Goal: Transaction & Acquisition: Purchase product/service

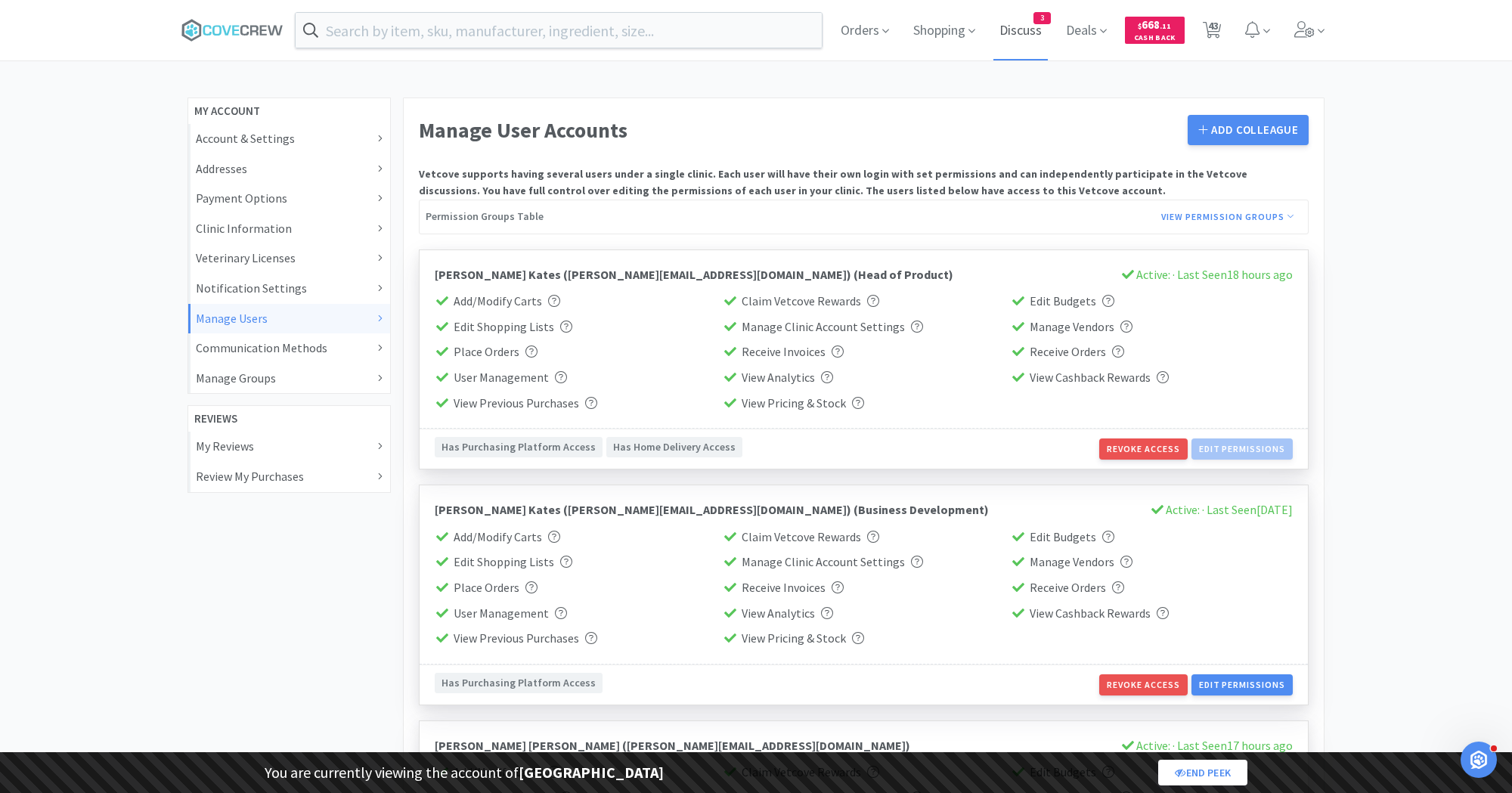
click at [1029, 35] on span "Discuss" at bounding box center [1021, 30] width 54 height 61
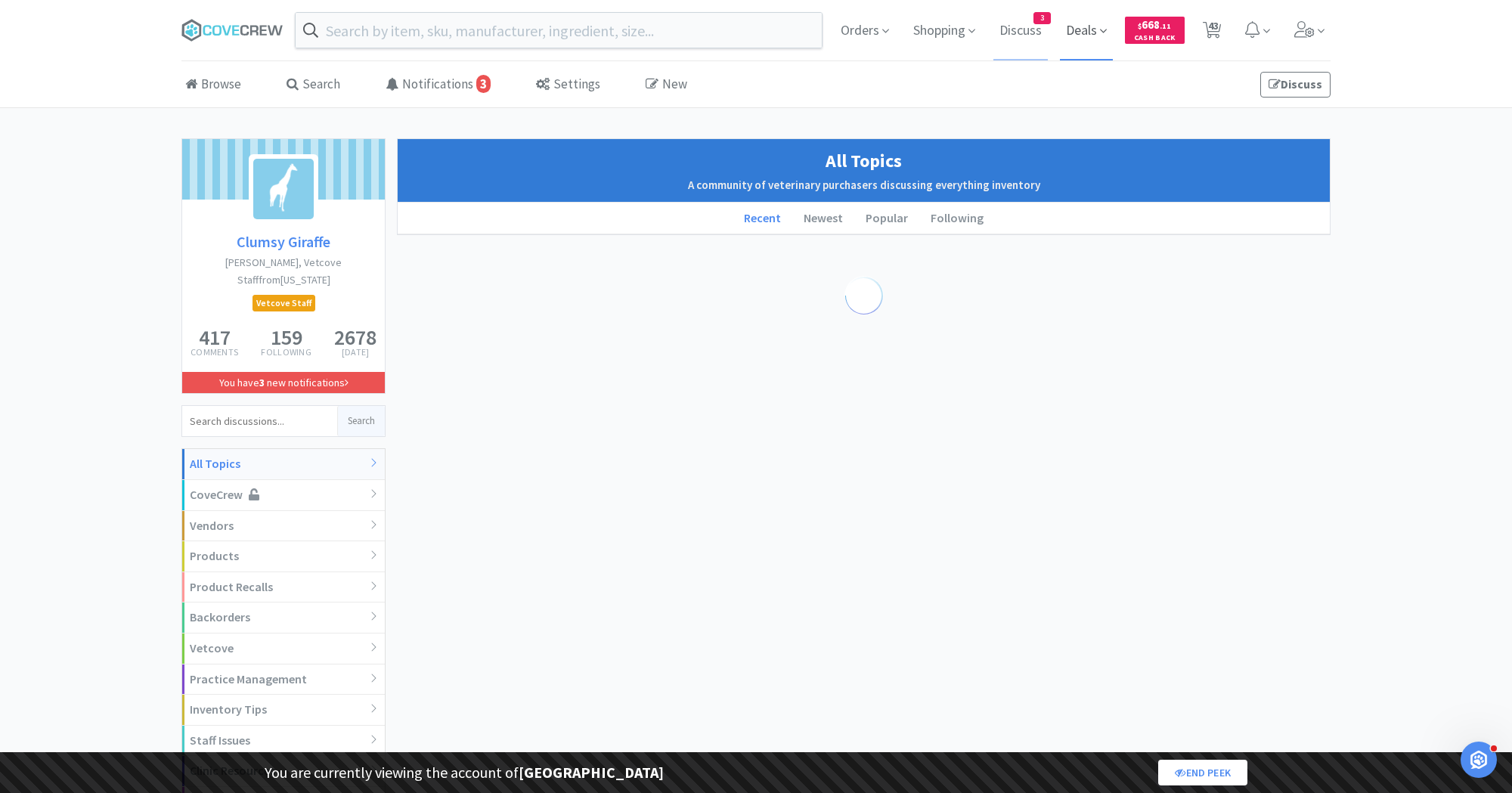
click at [1089, 35] on span "Deals" at bounding box center [1087, 30] width 53 height 61
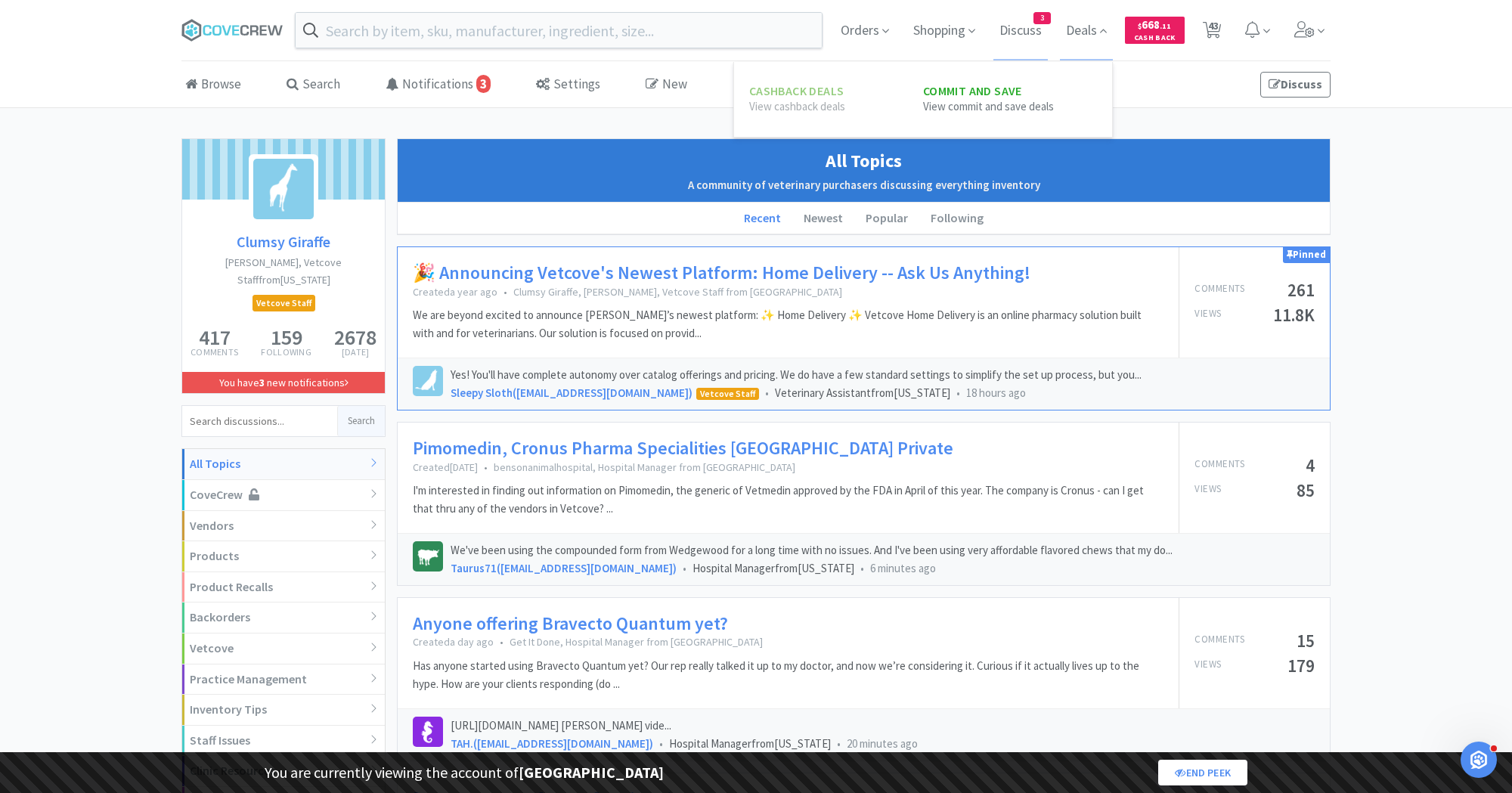
click at [1018, 112] on p "View commit and save deals" at bounding box center [1010, 107] width 174 height 17
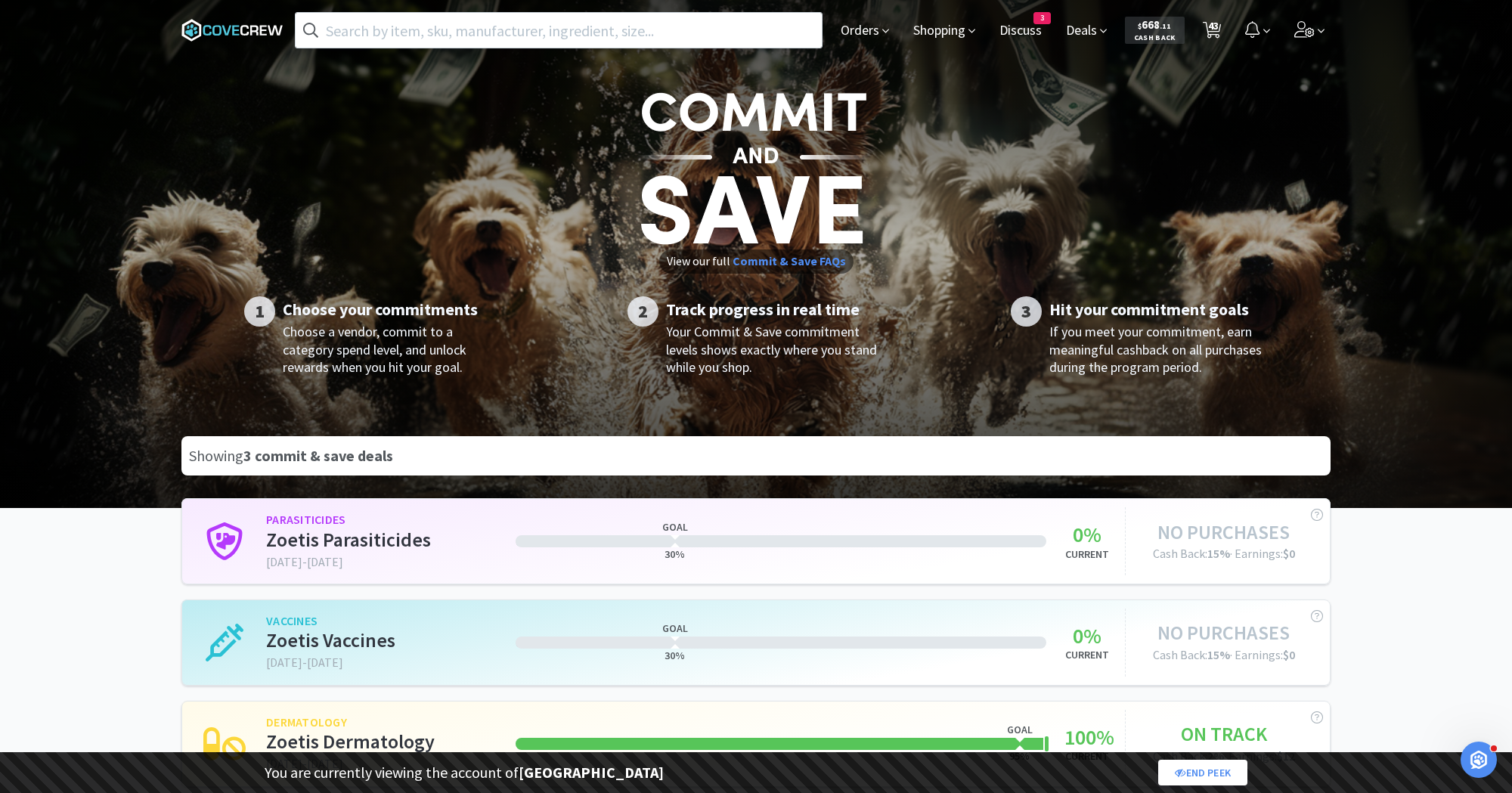
scroll to position [39, 0]
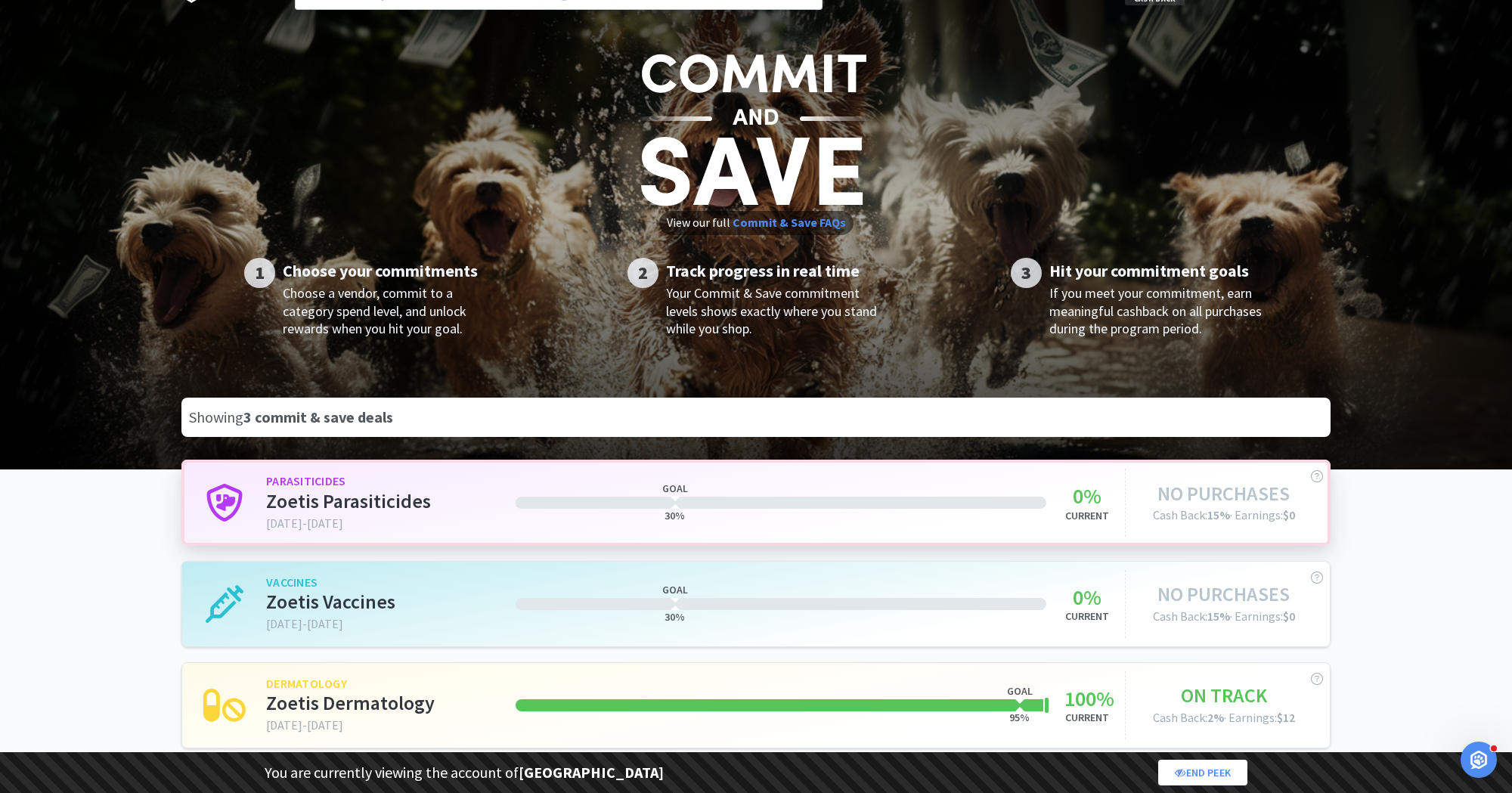
click at [903, 497] on div at bounding box center [781, 502] width 531 height 12
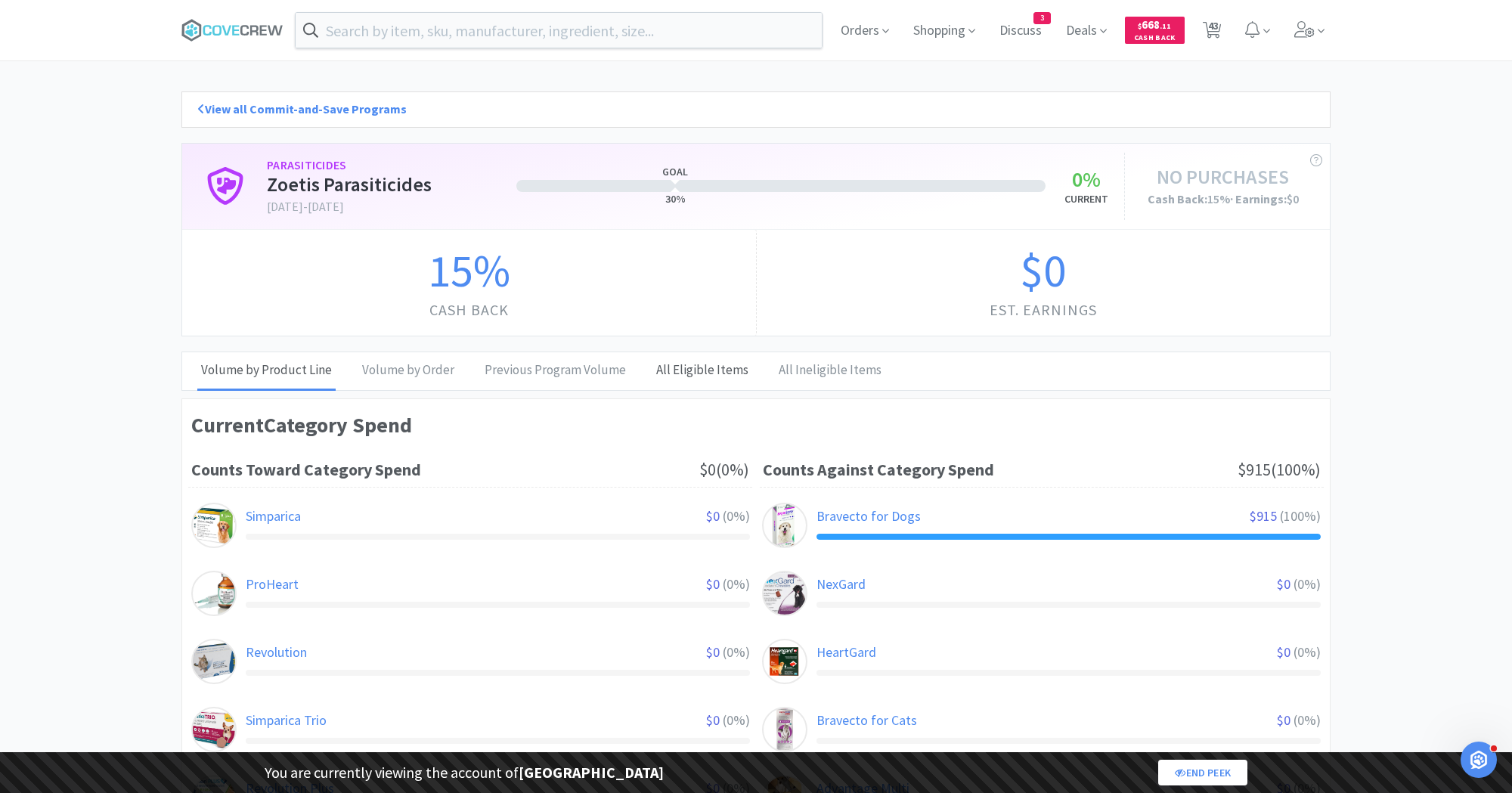
click at [710, 366] on div "All Eligible Items" at bounding box center [702, 371] width 100 height 38
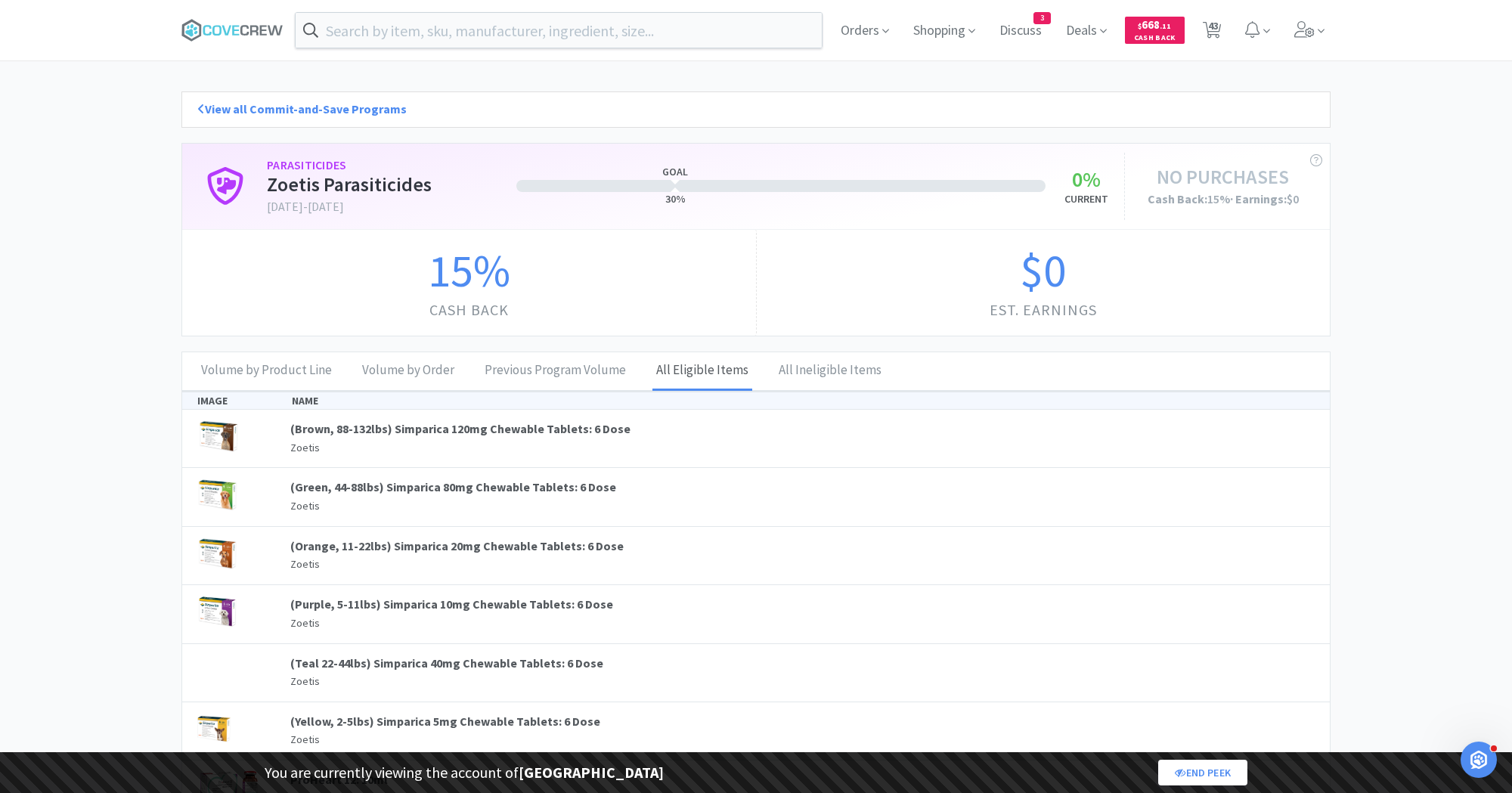
scroll to position [34, 0]
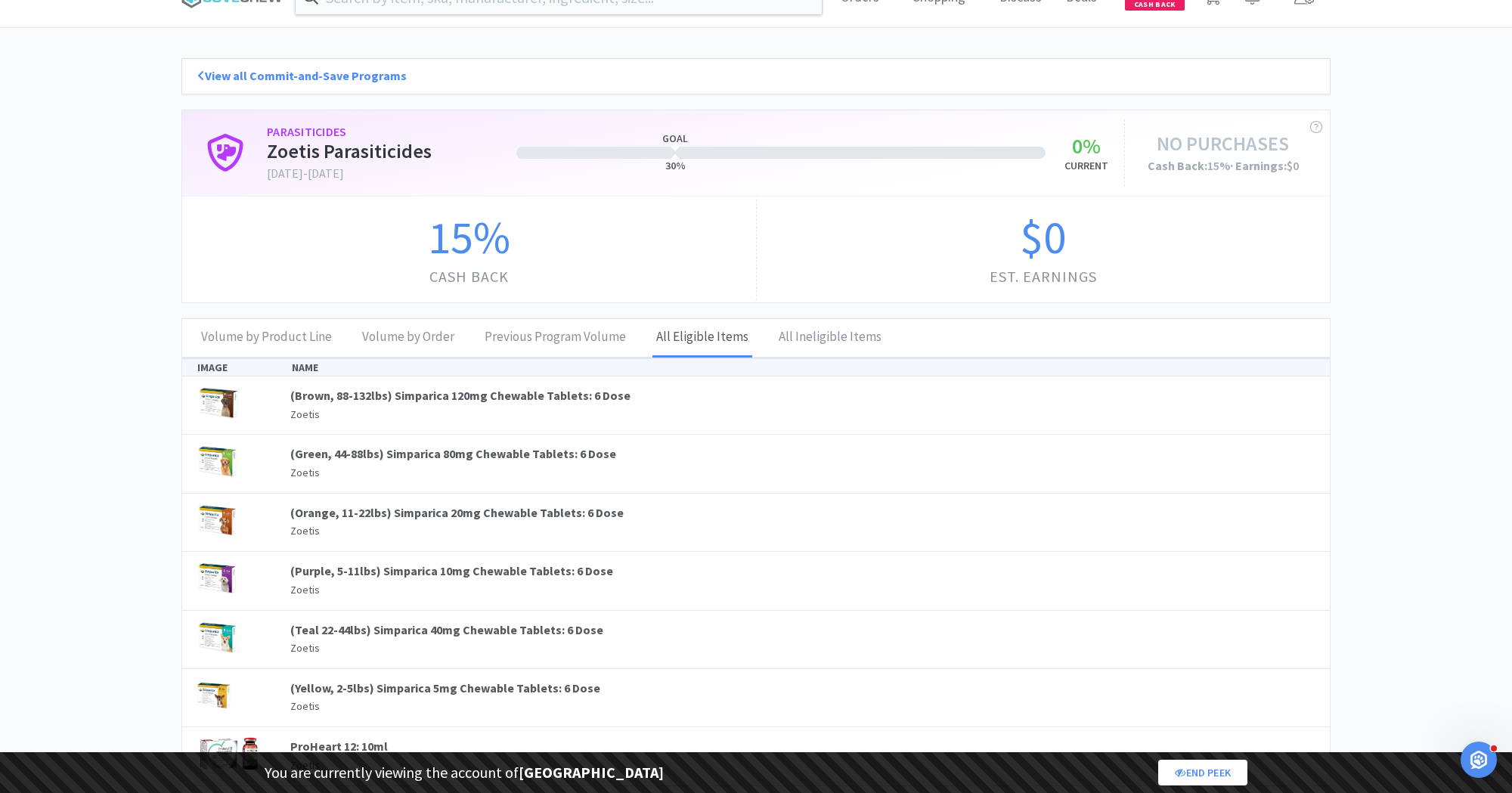
click at [362, 148] on h1 "Zoetis Parasiticides" at bounding box center [380, 150] width 227 height 24
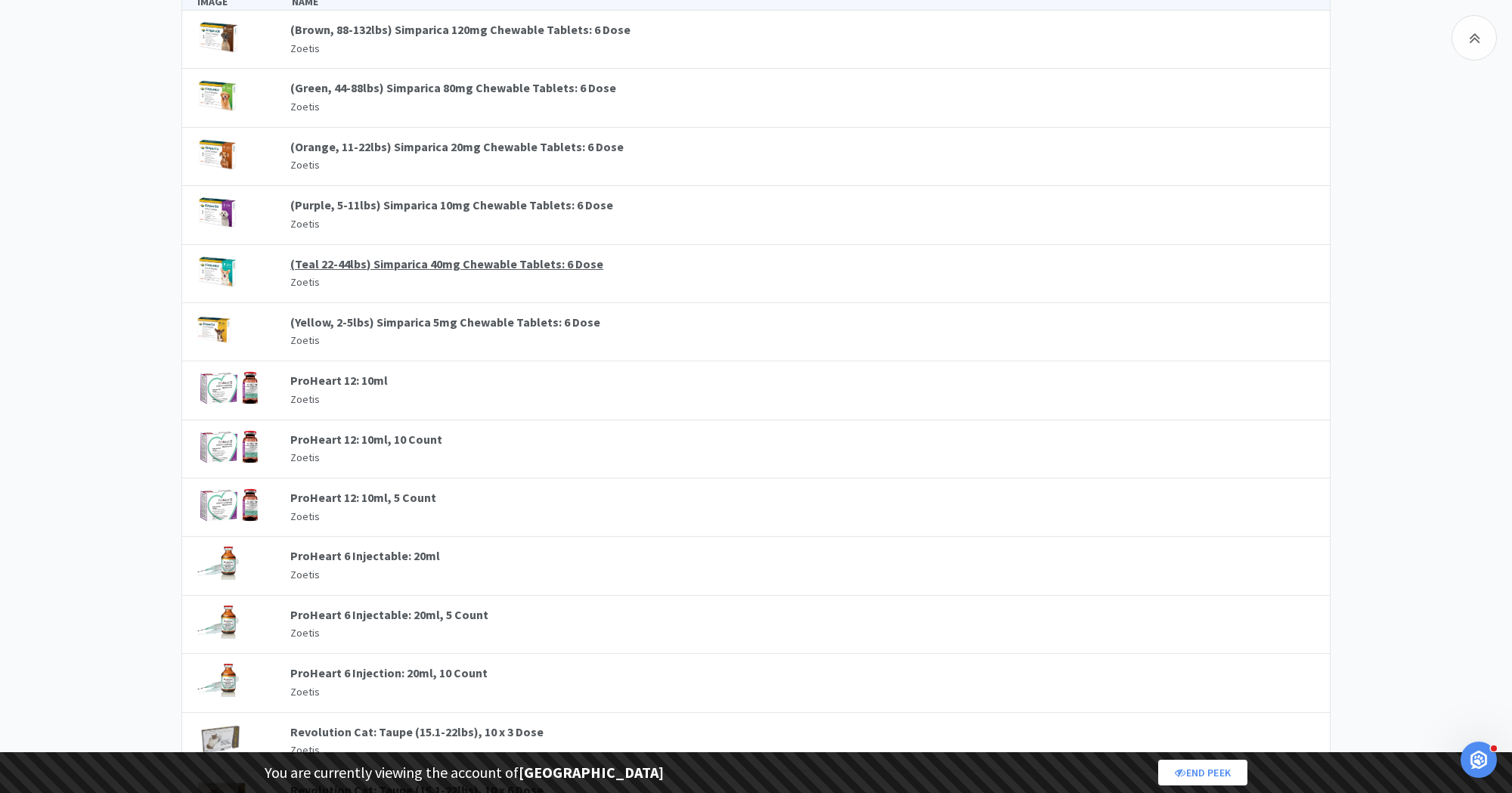
scroll to position [0, 0]
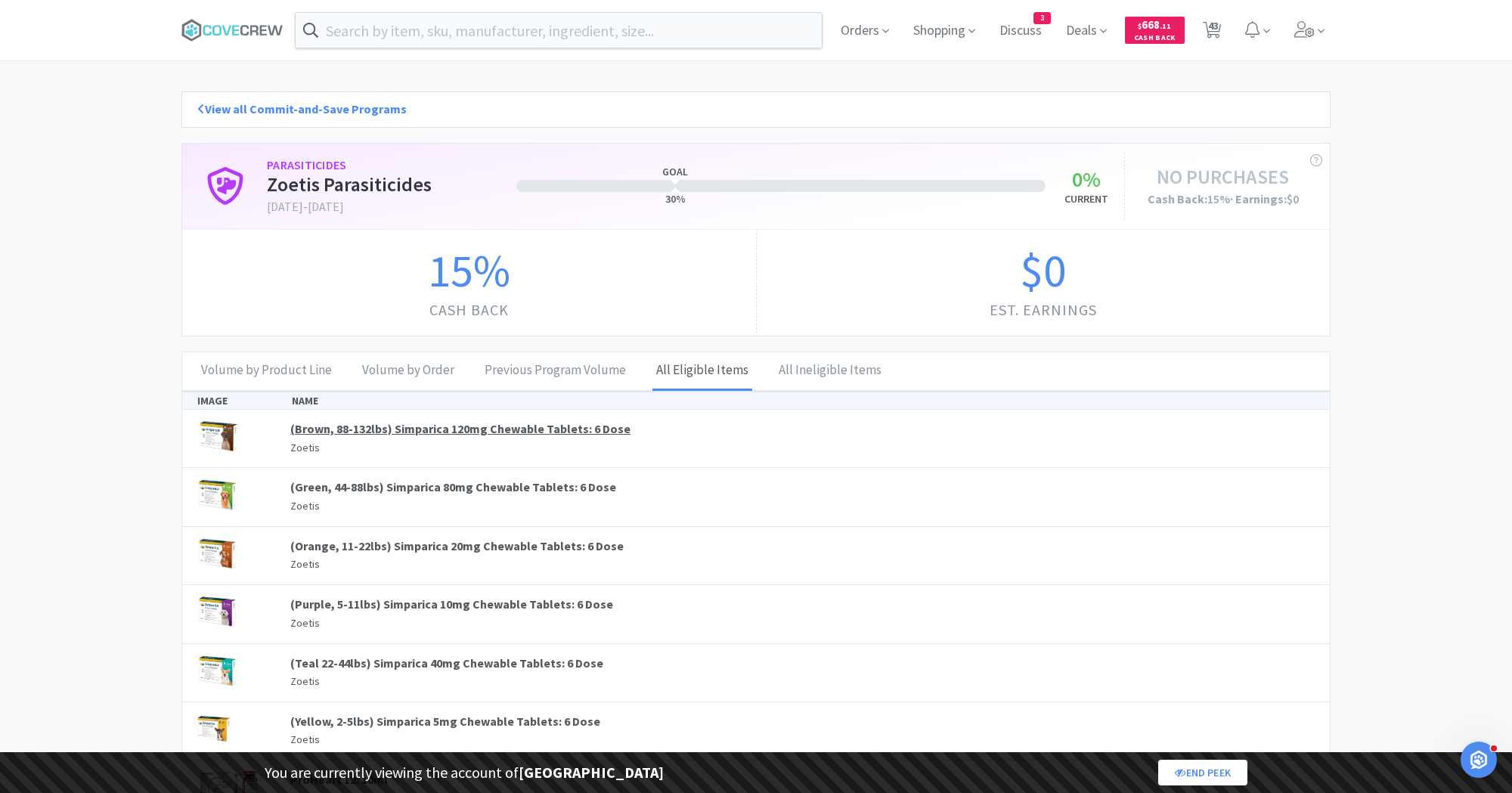
click at [540, 422] on link "(Brown, 88-132lbs) Simparica 120mg Chewable Tablets: 6 Dose" at bounding box center [460, 429] width 340 height 15
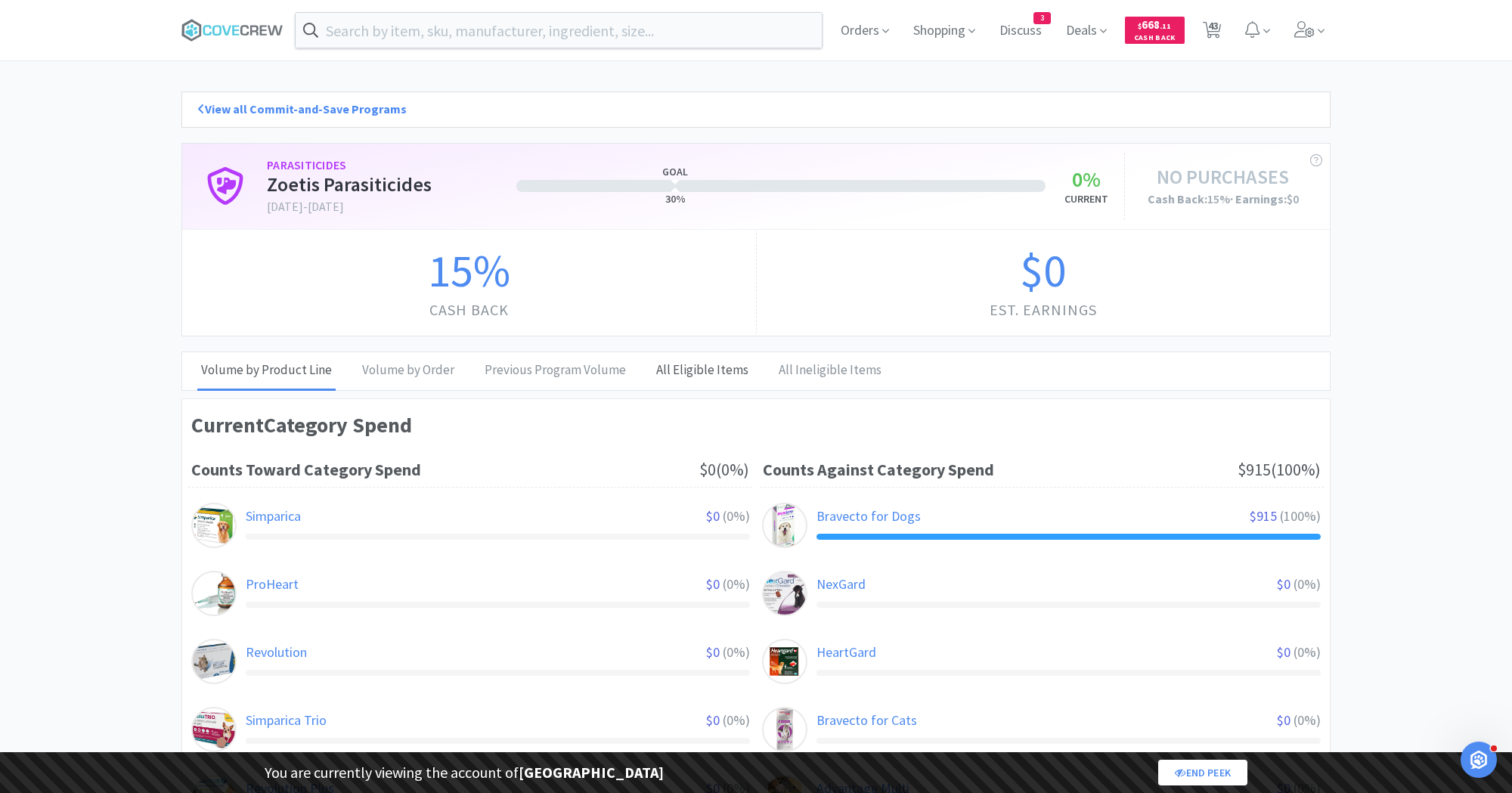
click at [710, 371] on div "All Eligible Items" at bounding box center [702, 371] width 100 height 38
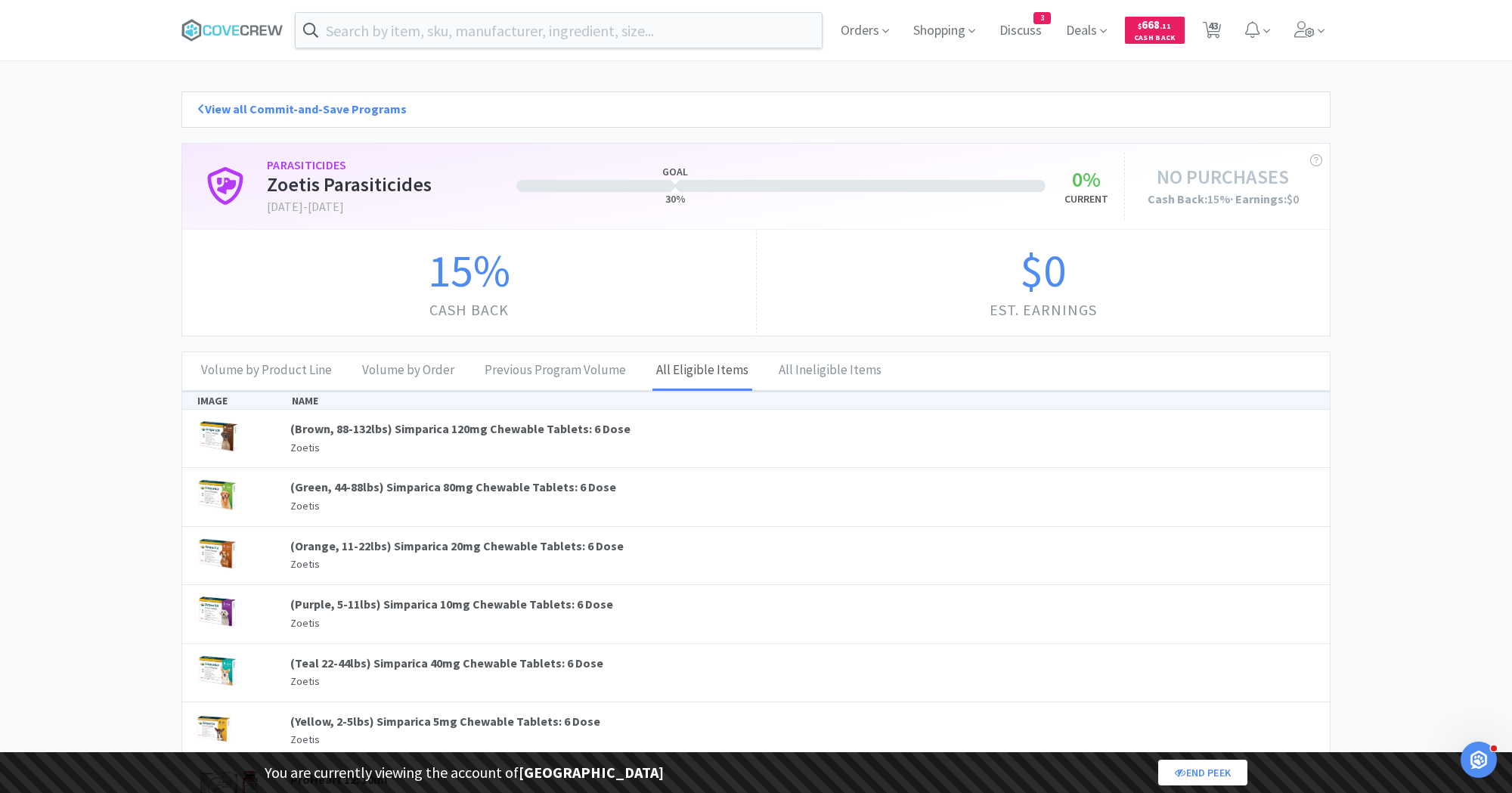
click at [511, 497] on p "Zoetis" at bounding box center [802, 506] width 1024 height 16
click at [511, 482] on link "(Green, 44-88lbs) Simparica 80mg Chewable Tablets: 6 Dose" at bounding box center [453, 487] width 326 height 15
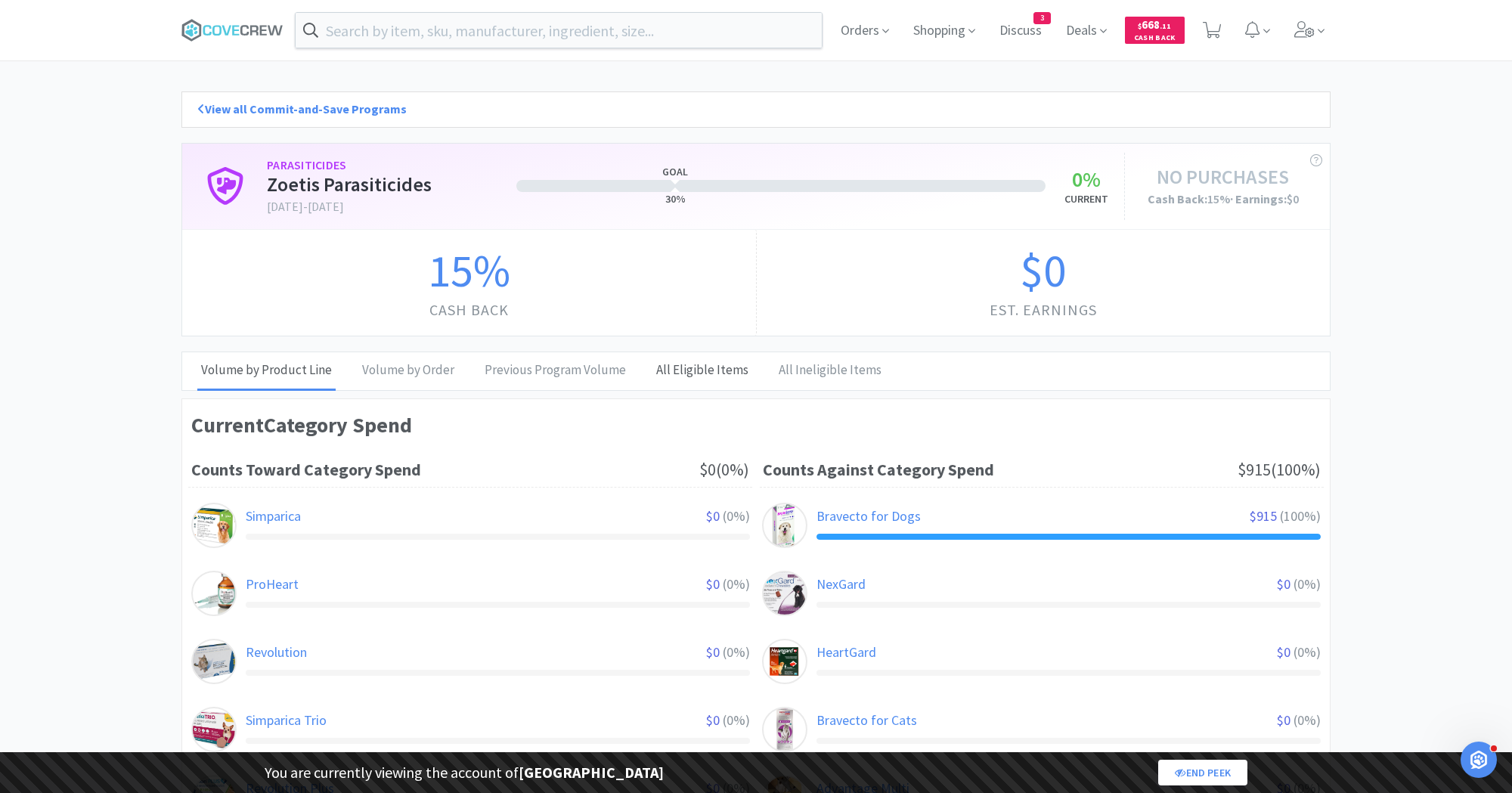
click at [712, 371] on div "All Eligible Items" at bounding box center [702, 371] width 100 height 38
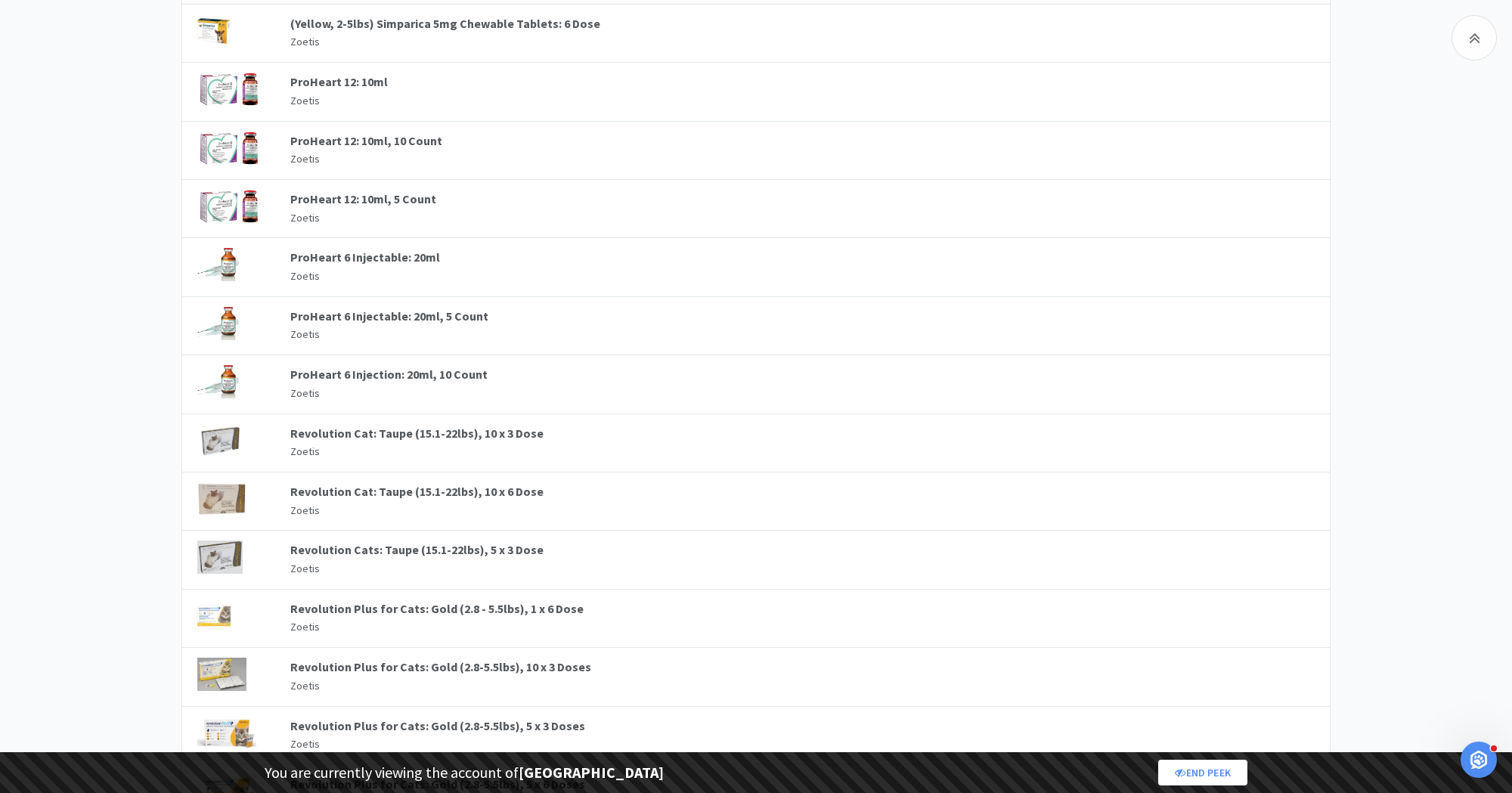
scroll to position [795, 0]
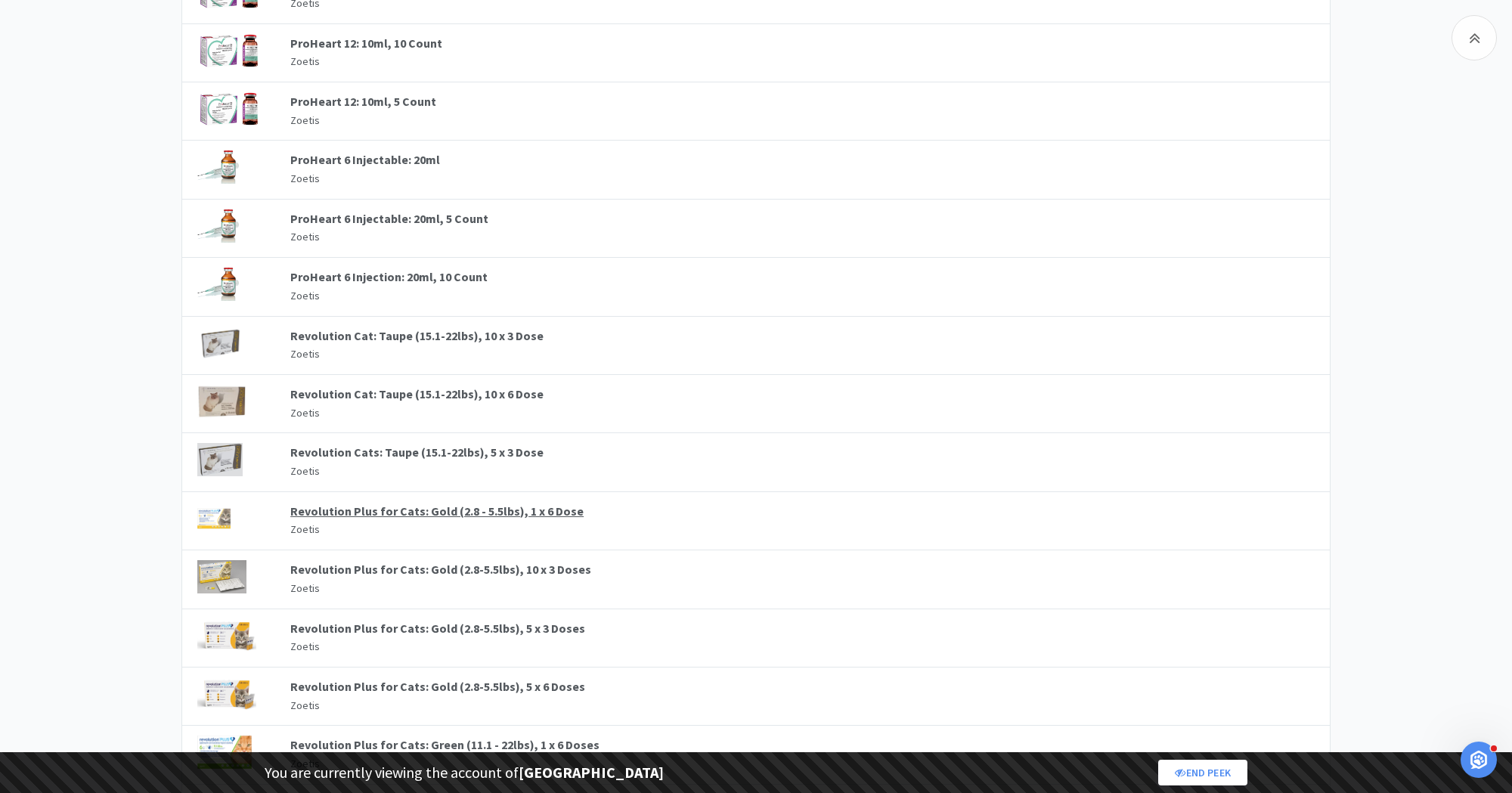
click at [479, 503] on link "Revolution Plus for Cats: Gold (2.8 - 5.5lbs), 1 x 6 Dose" at bounding box center [436, 511] width 293 height 15
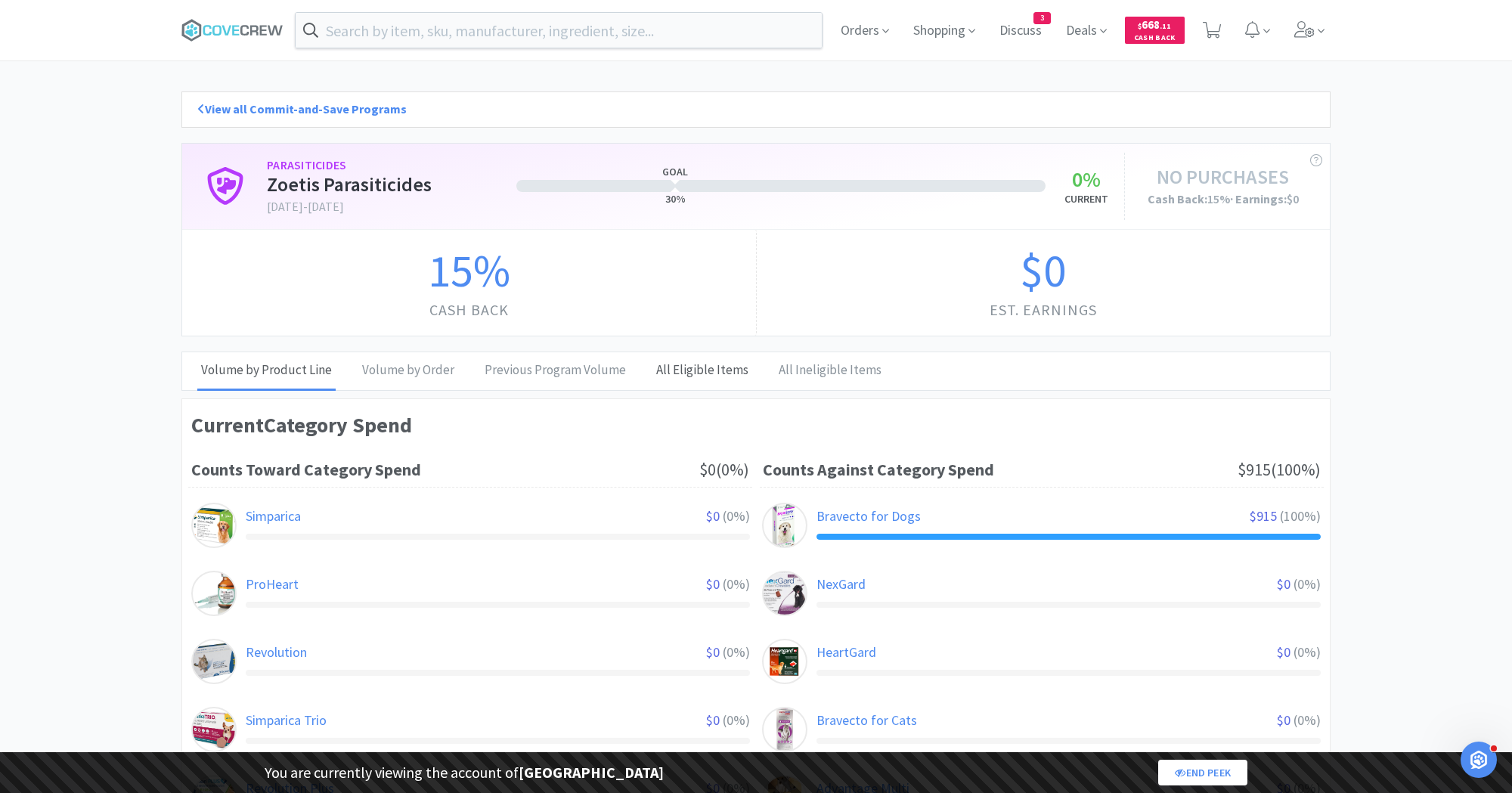
click at [685, 366] on div "All Eligible Items" at bounding box center [702, 371] width 100 height 38
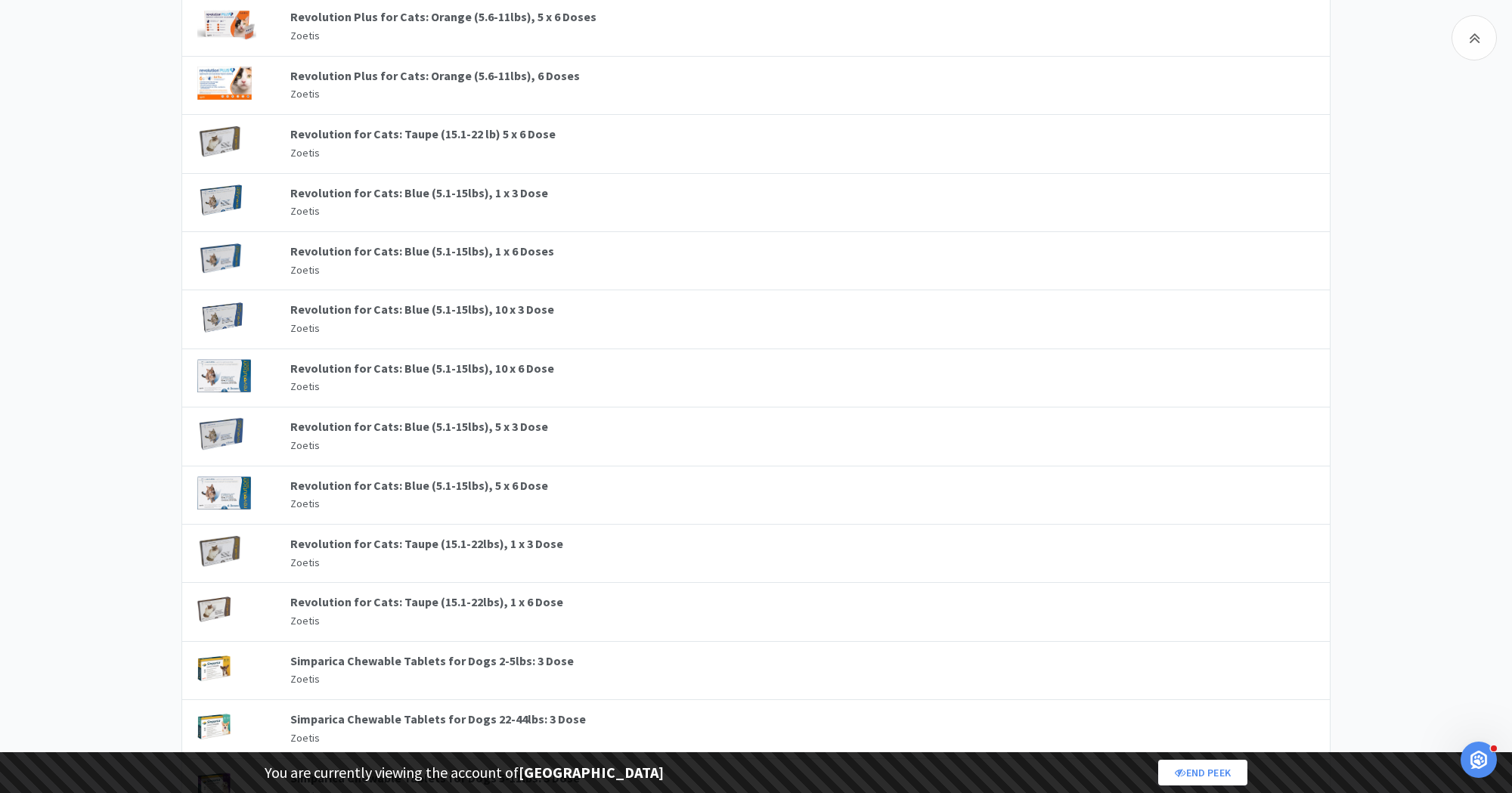
scroll to position [2038, 0]
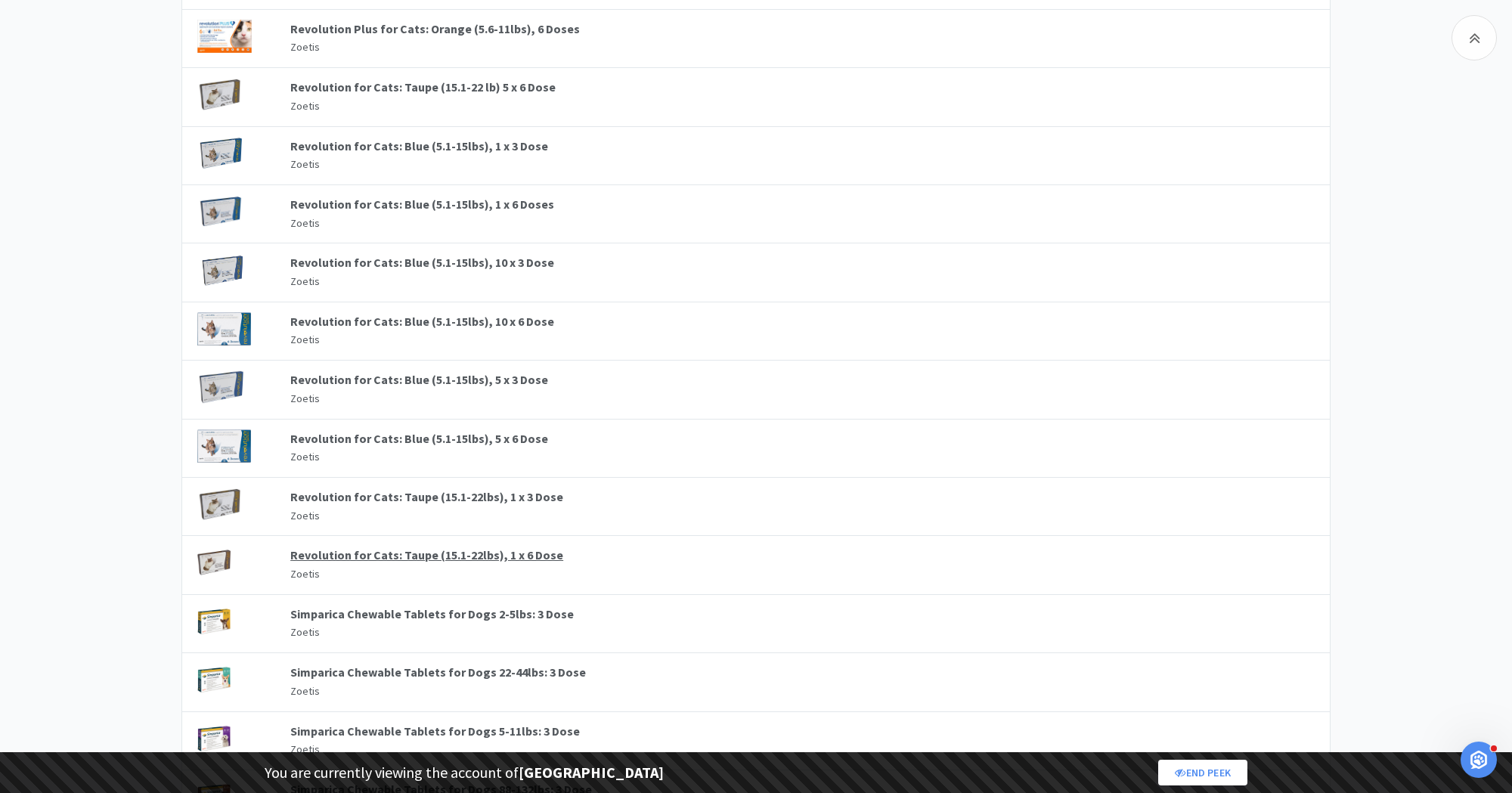
click at [436, 547] on link "Revolution for Cats: Taupe (15.1-22lbs), 1 x 6 Dose" at bounding box center [426, 554] width 273 height 15
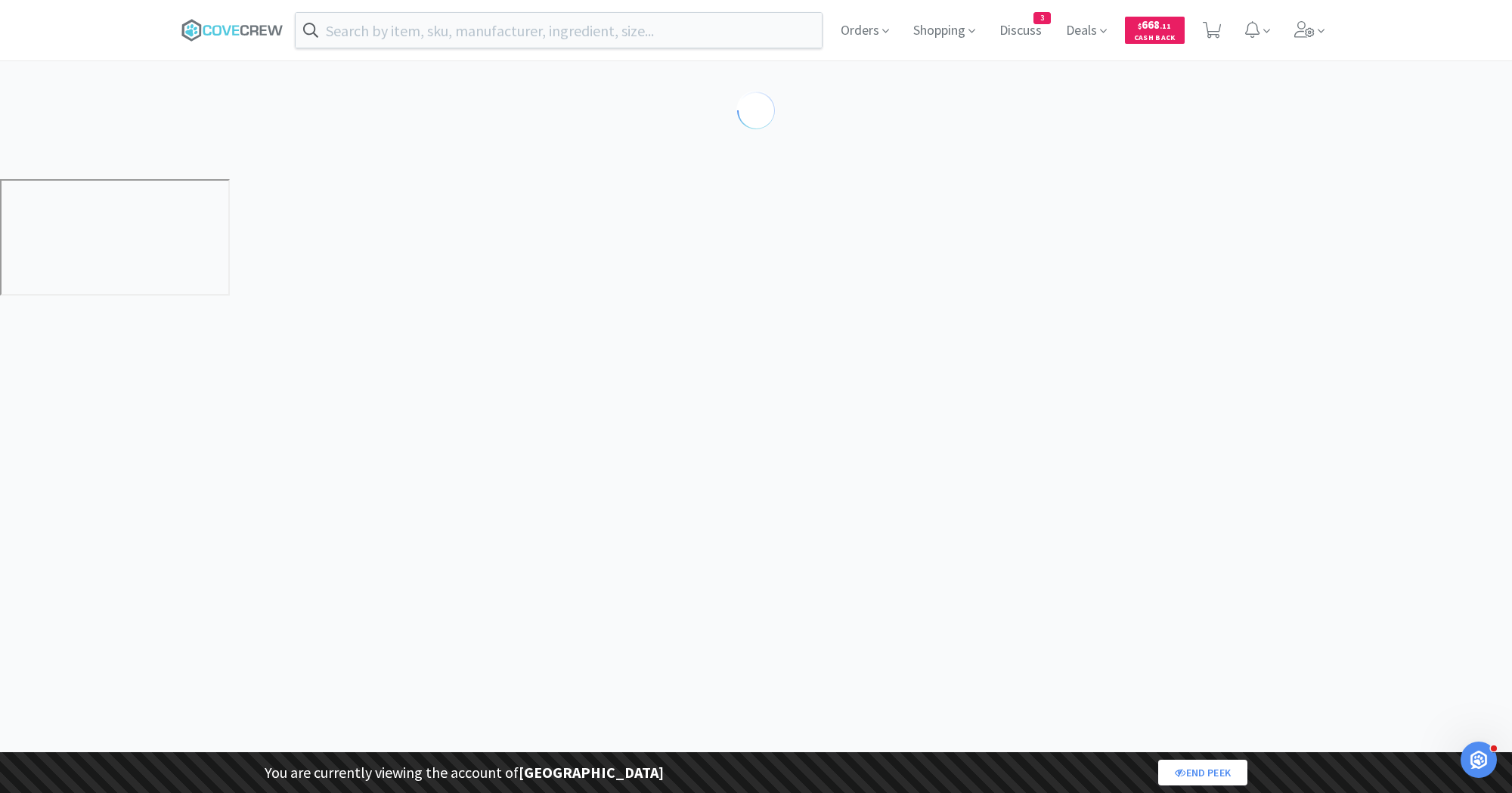
select select "169589"
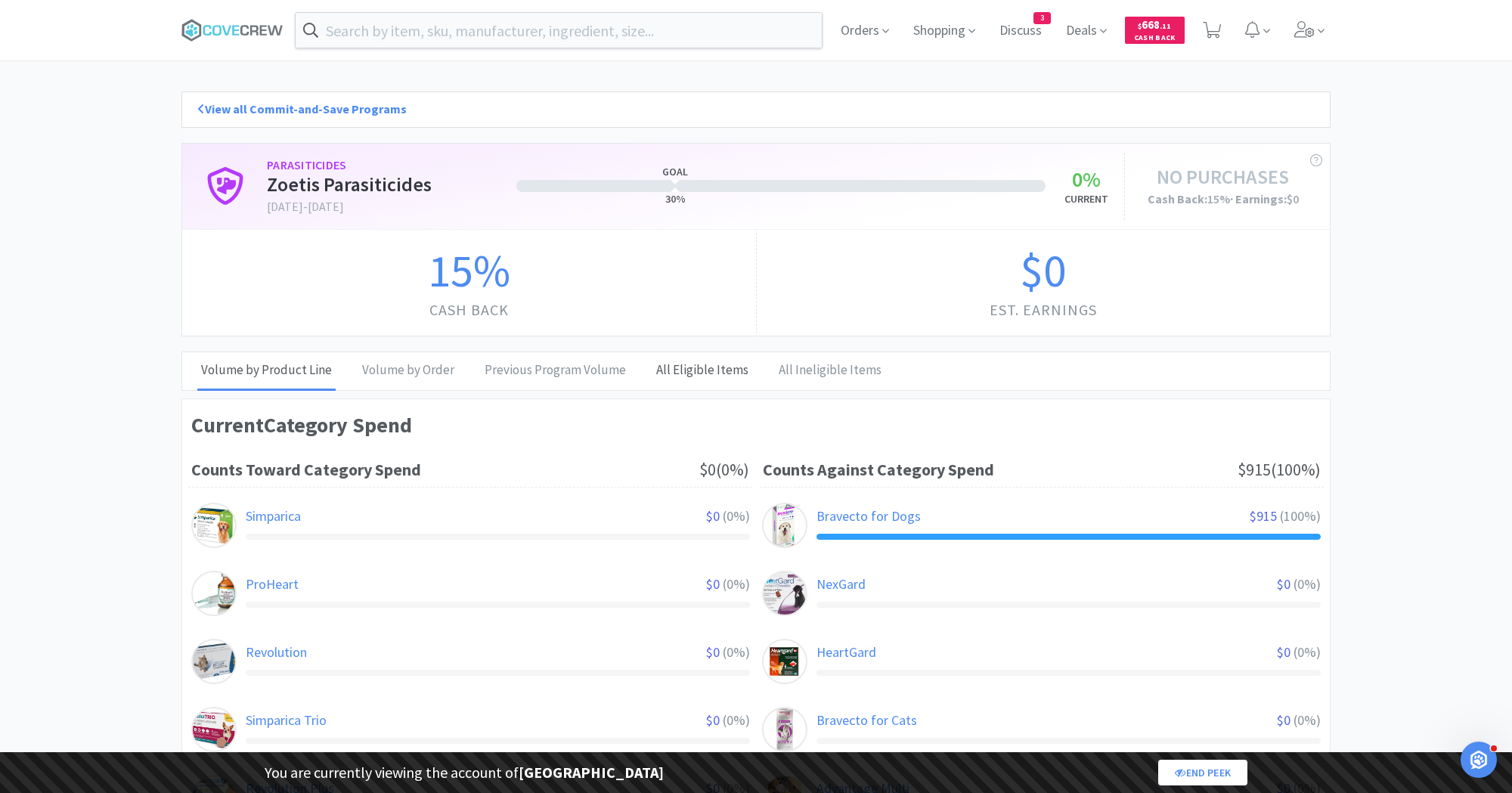
click at [678, 365] on div "All Eligible Items" at bounding box center [702, 371] width 100 height 38
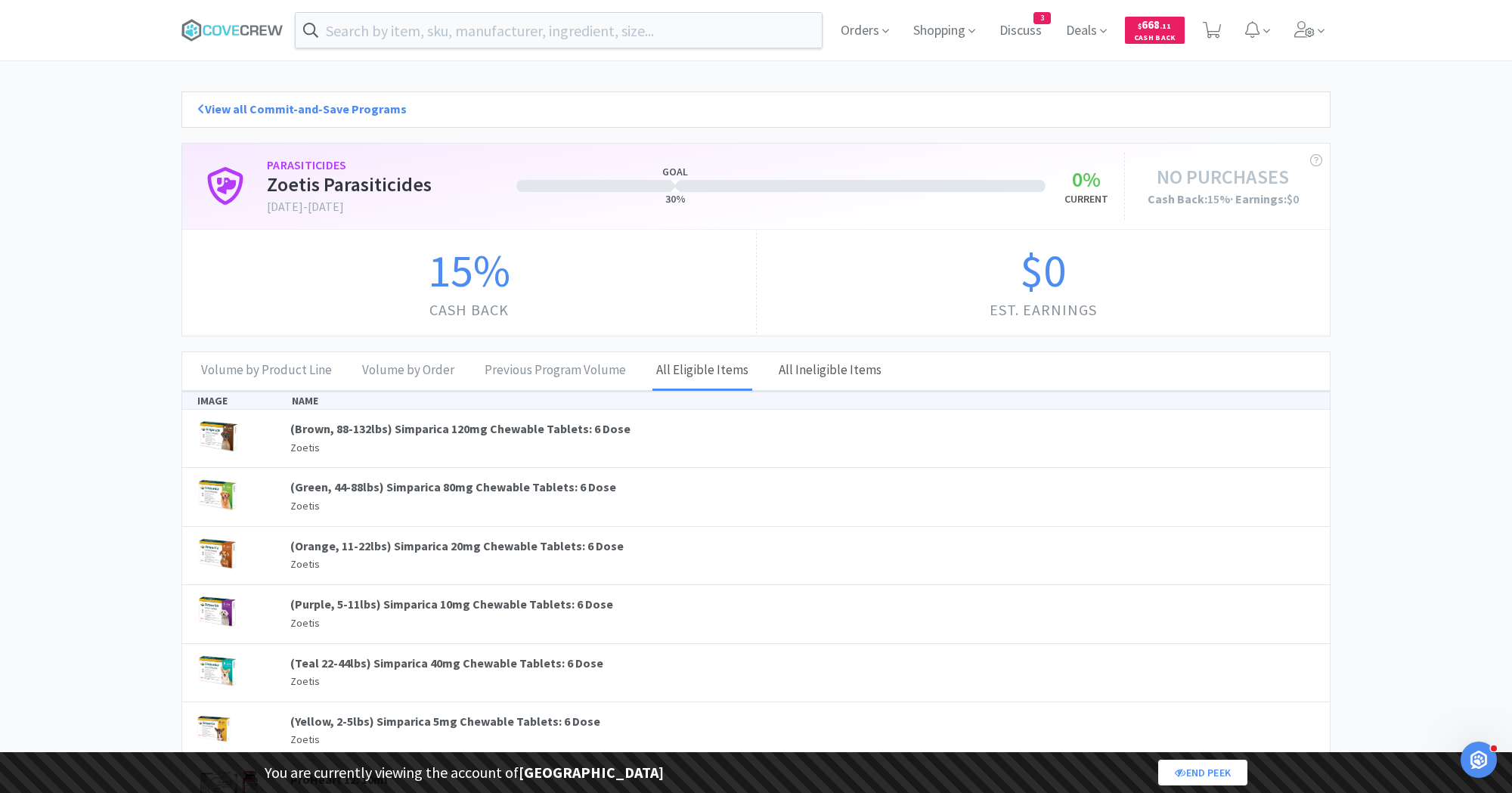
click at [795, 366] on div "All Ineligible Items" at bounding box center [830, 371] width 110 height 38
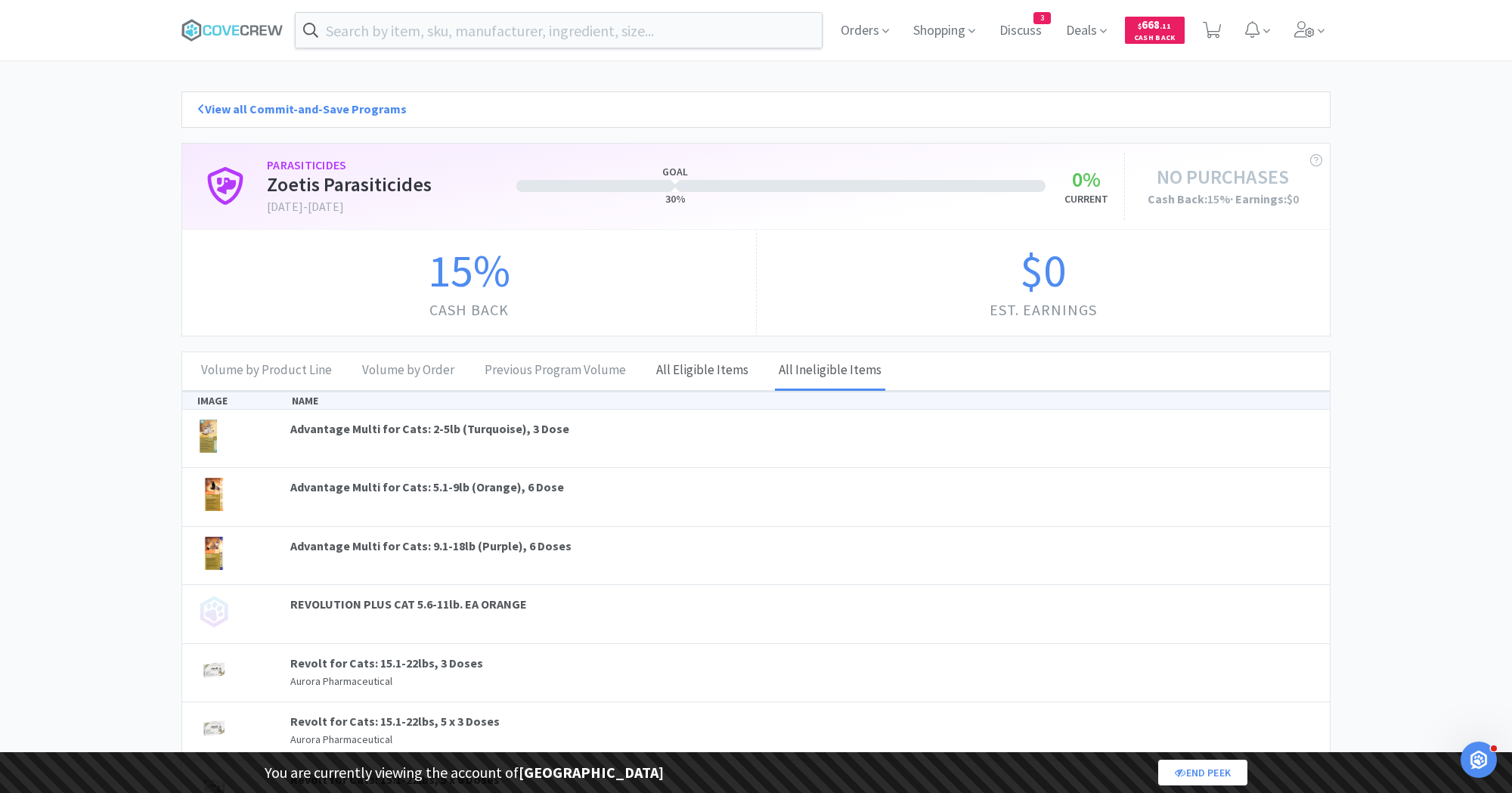
click at [696, 373] on div "All Eligible Items" at bounding box center [702, 371] width 100 height 38
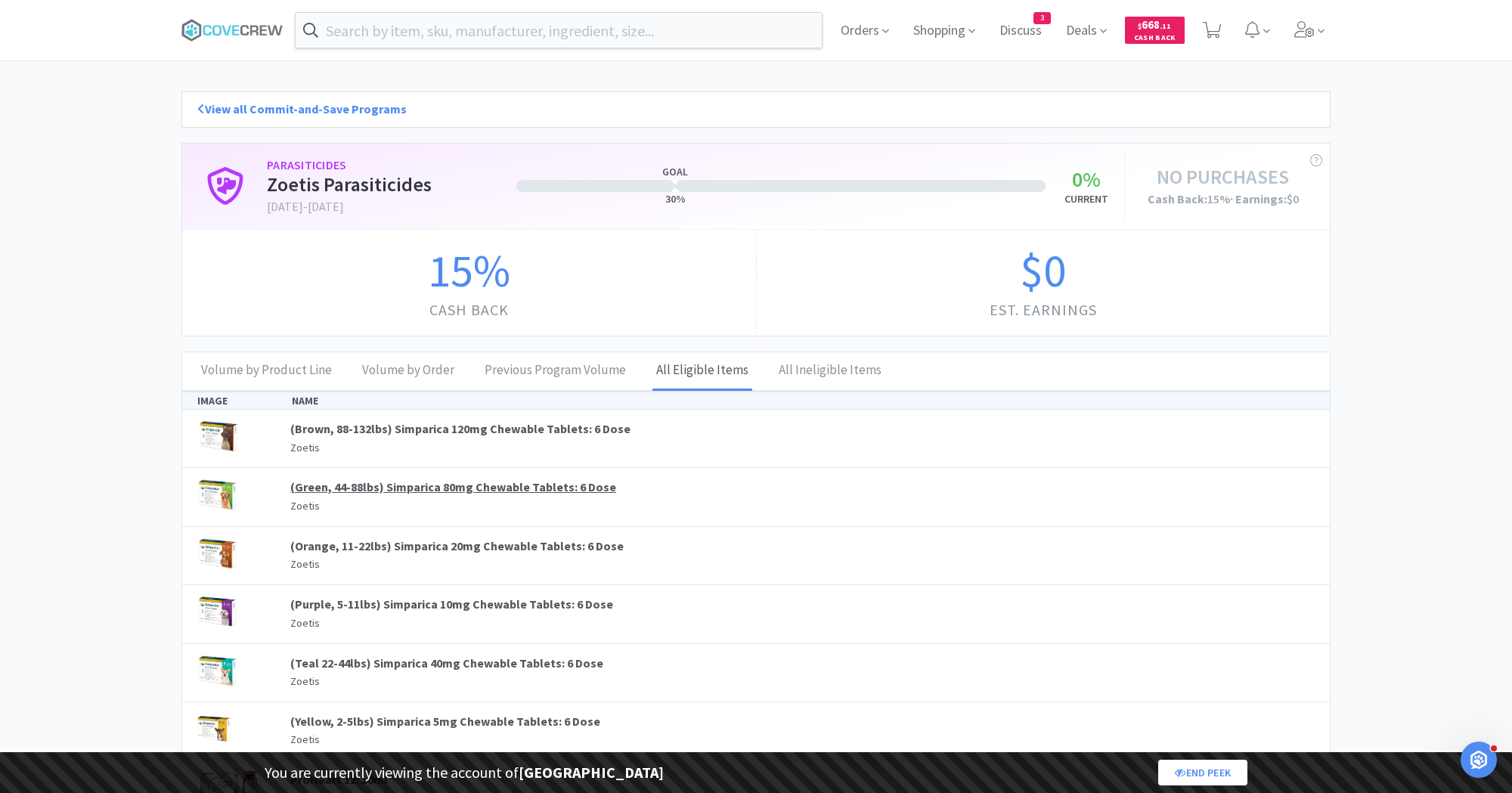
click at [498, 479] on link "(Green, 44-88lbs) Simparica 80mg Chewable Tablets: 6 Dose" at bounding box center [453, 487] width 326 height 15
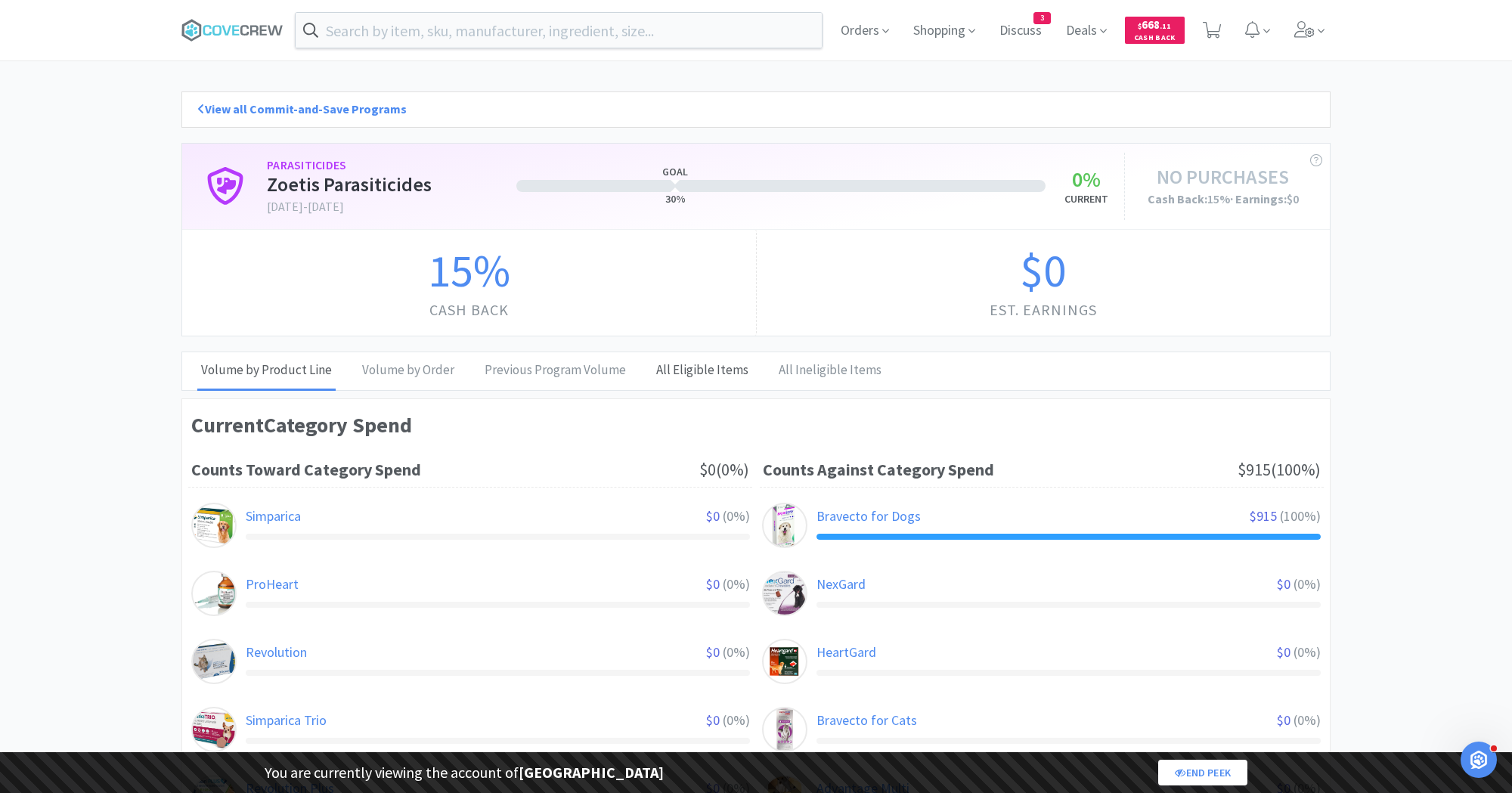
click at [677, 369] on div "All Eligible Items" at bounding box center [702, 371] width 100 height 38
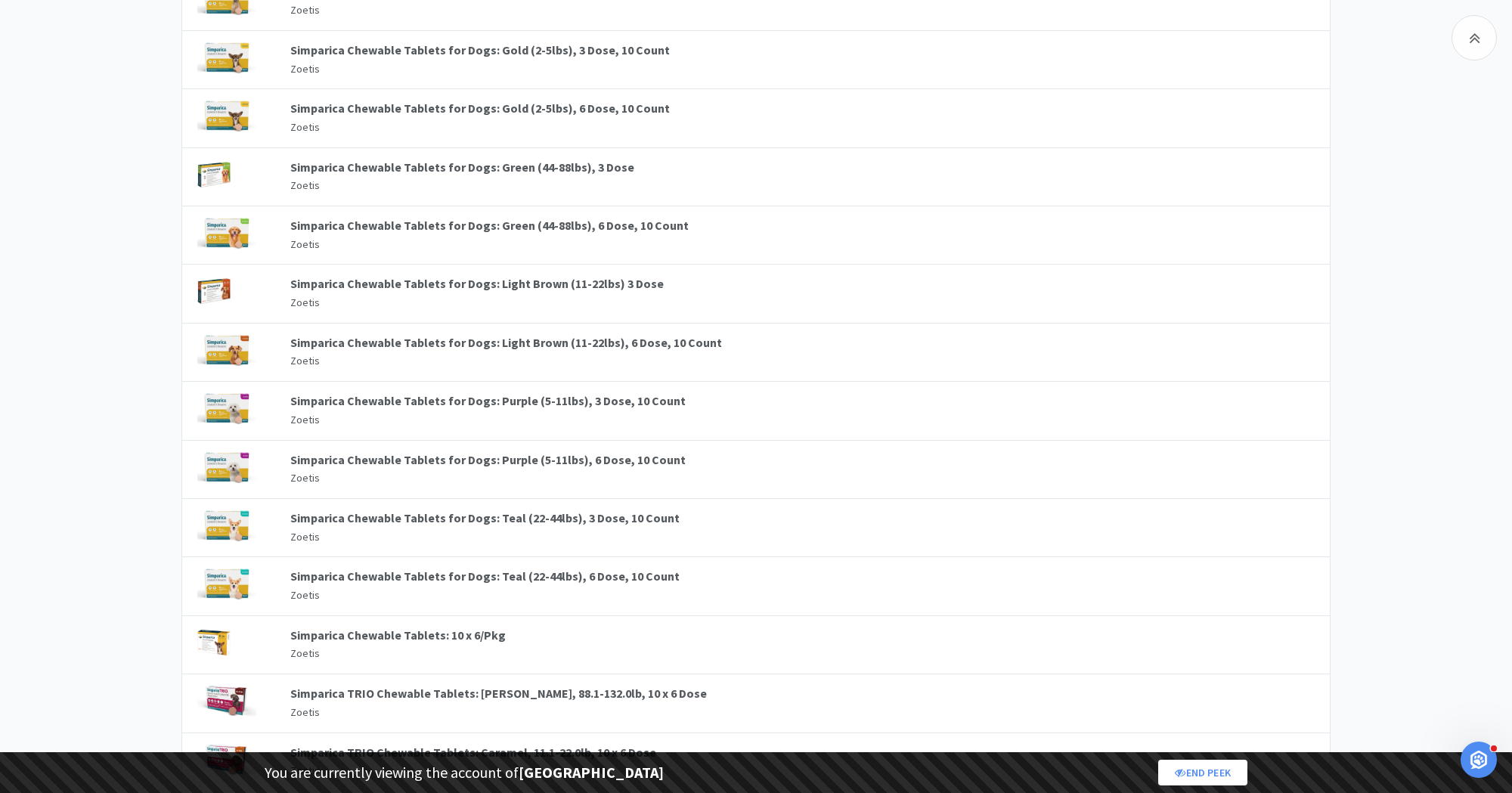
scroll to position [3316, 0]
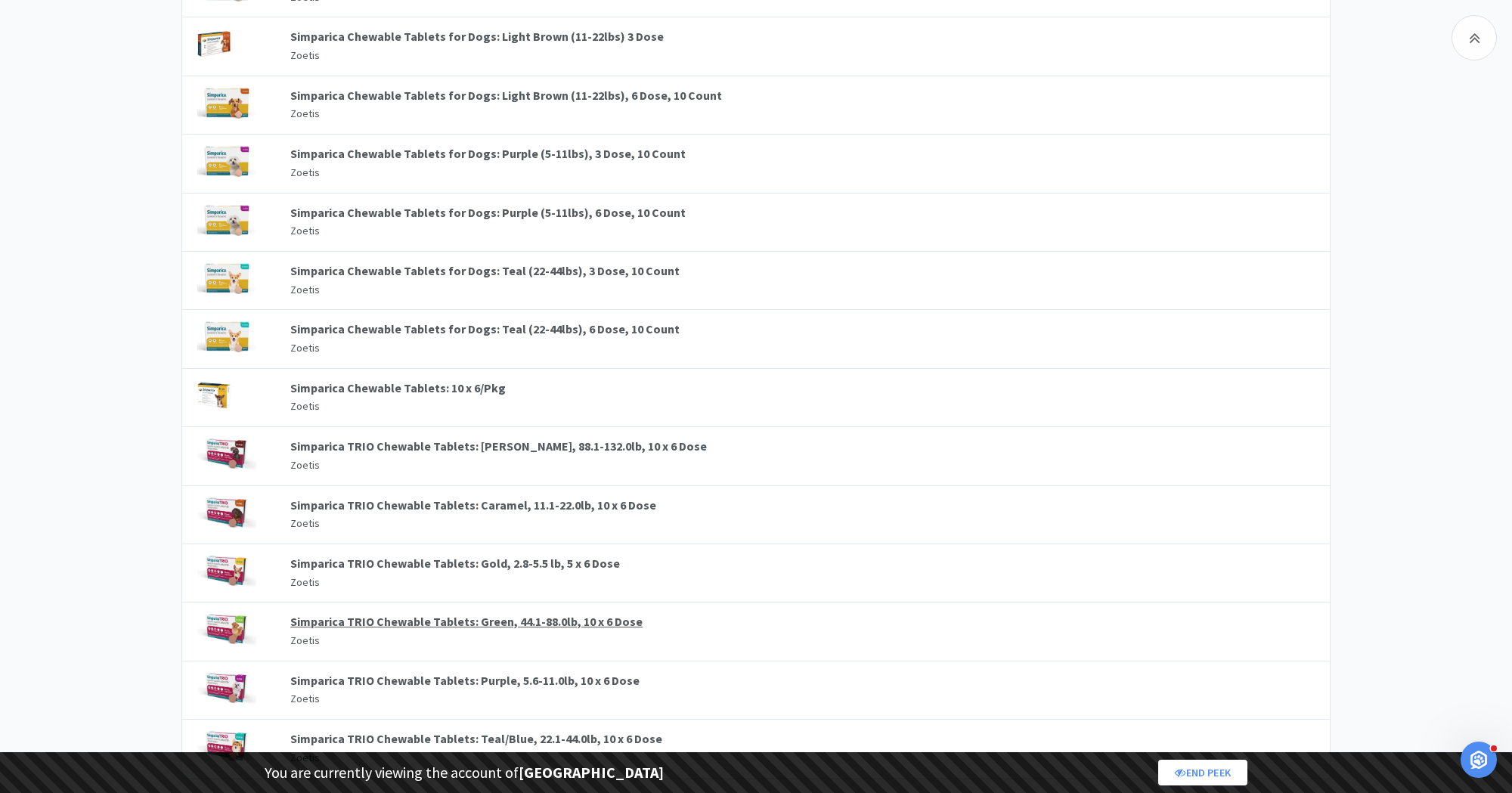
click at [602, 613] on link "Simparica TRIO Chewable Tablets: Green, 44.1-88.0lb, 10 x 6 Dose" at bounding box center [466, 621] width 352 height 15
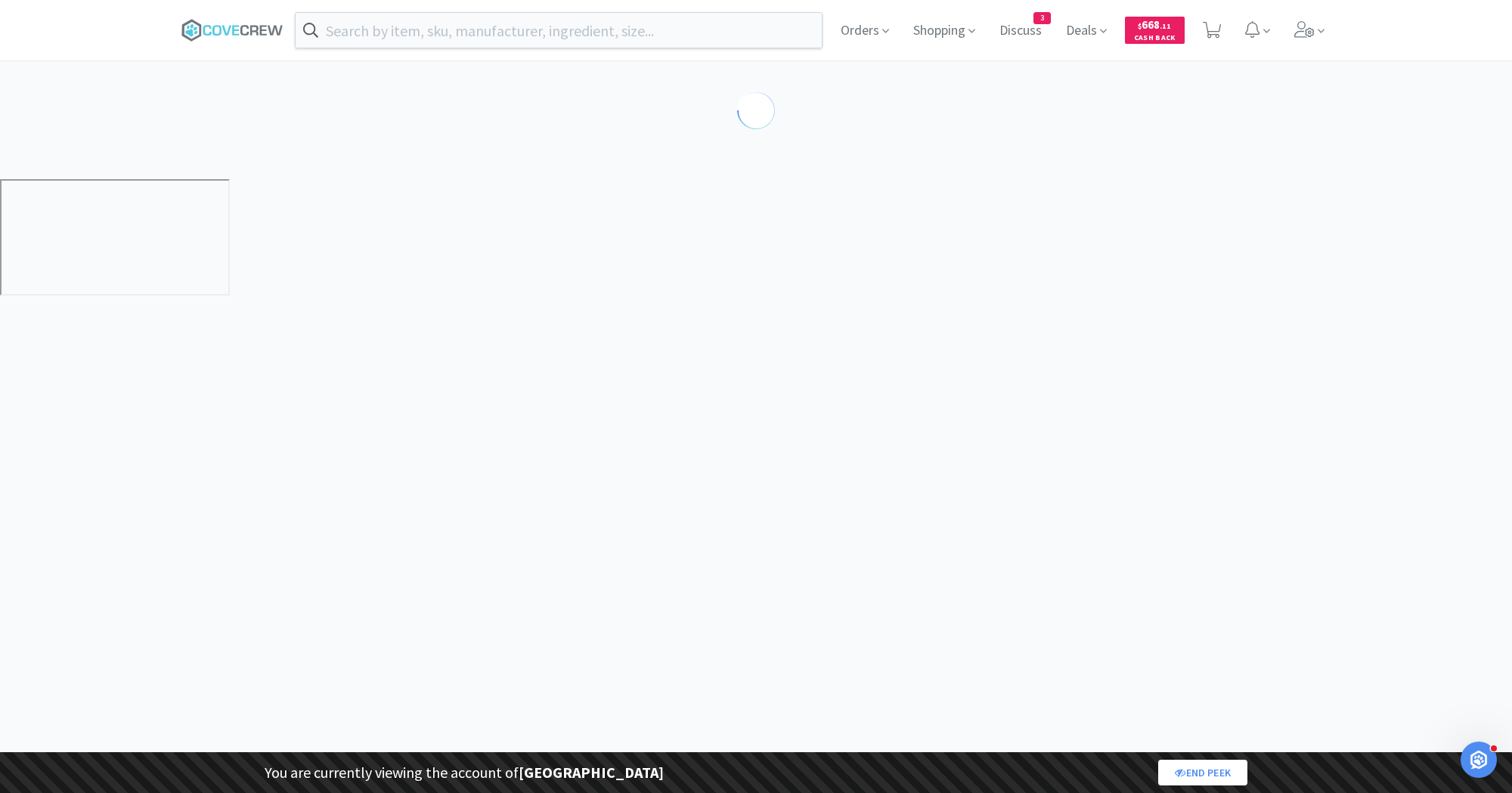
select select "371220"
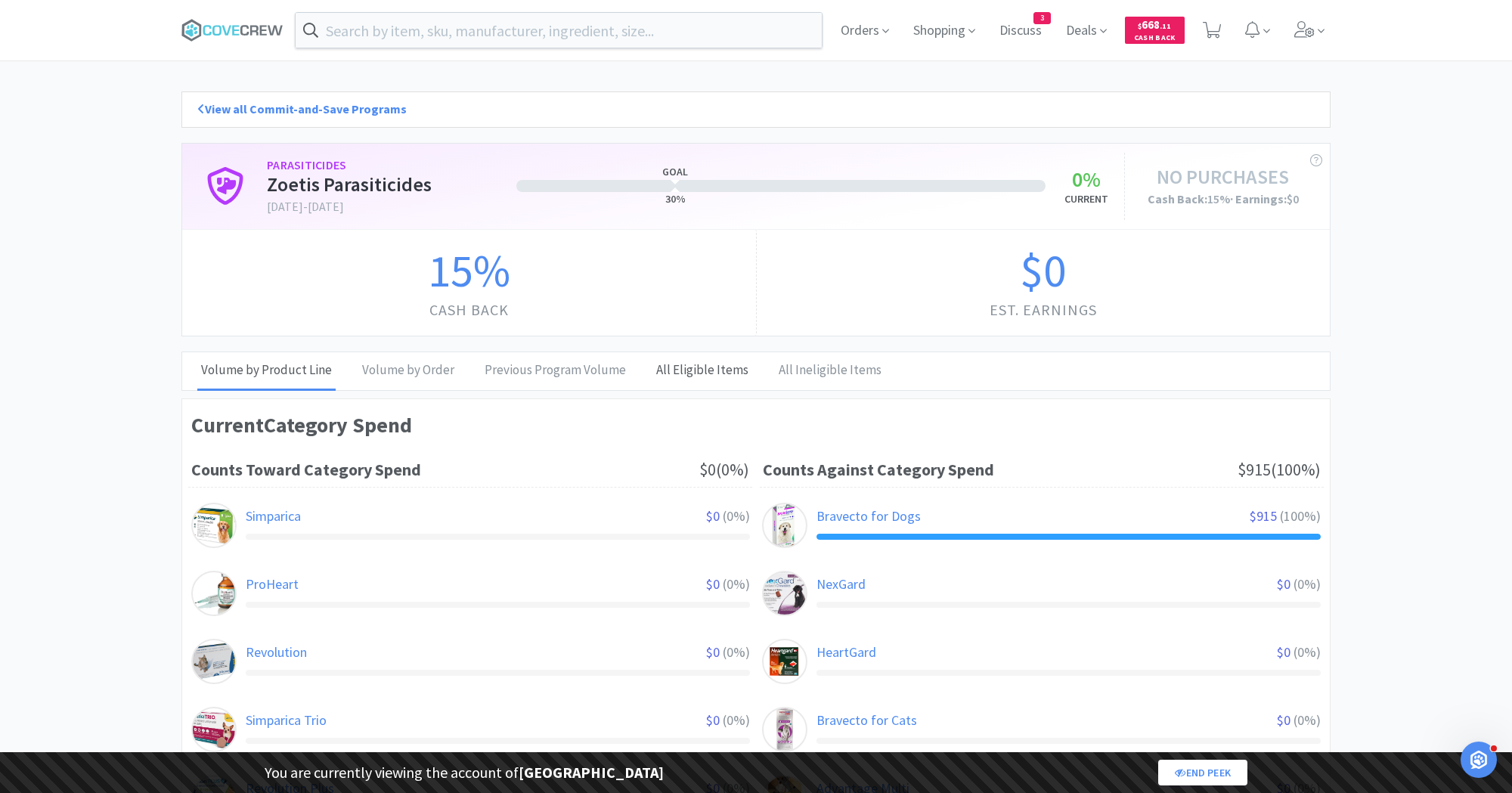
click at [682, 368] on div "All Eligible Items" at bounding box center [702, 371] width 100 height 38
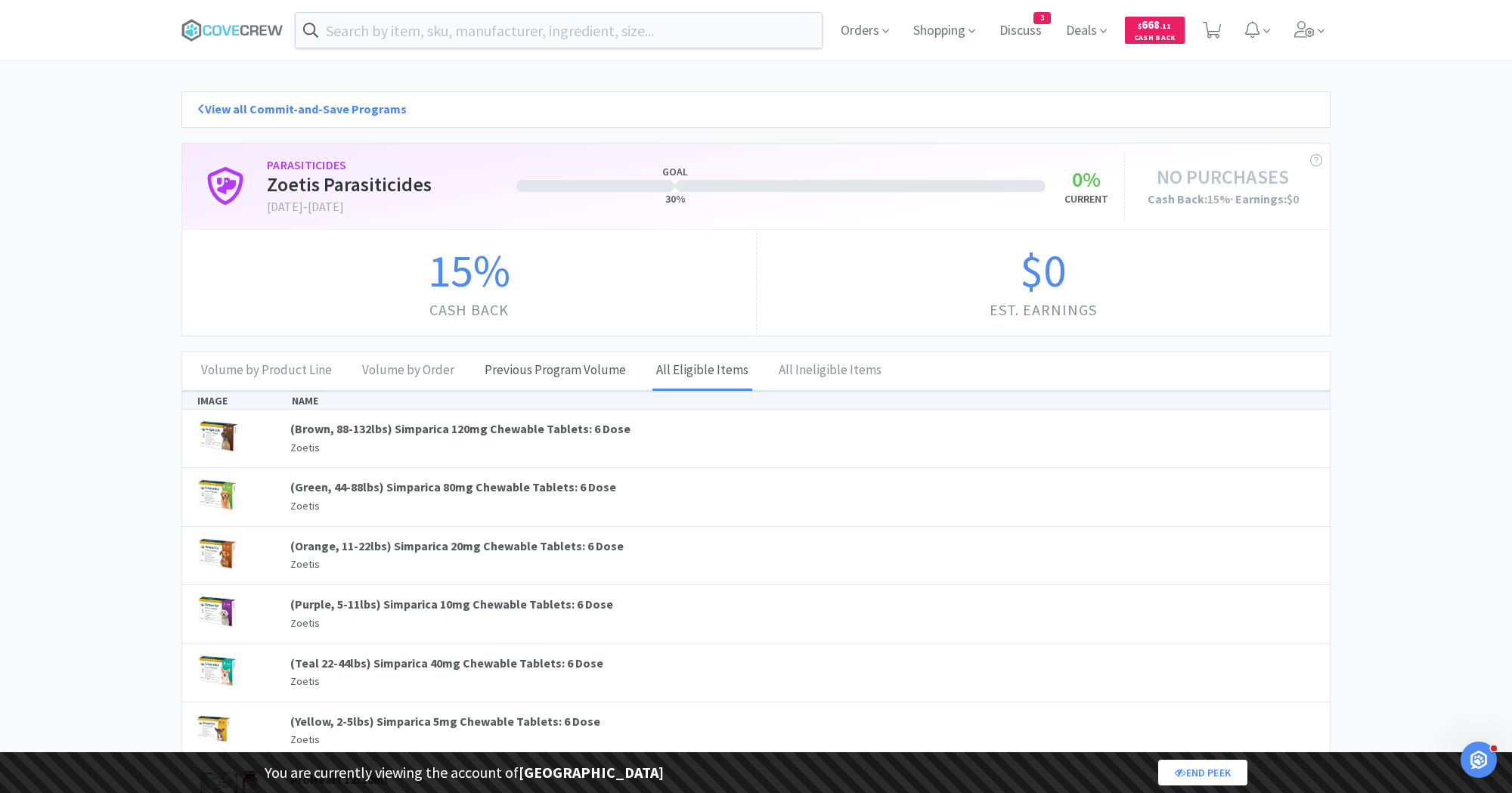
click at [512, 374] on div "Previous Program Volume" at bounding box center [554, 371] width 149 height 38
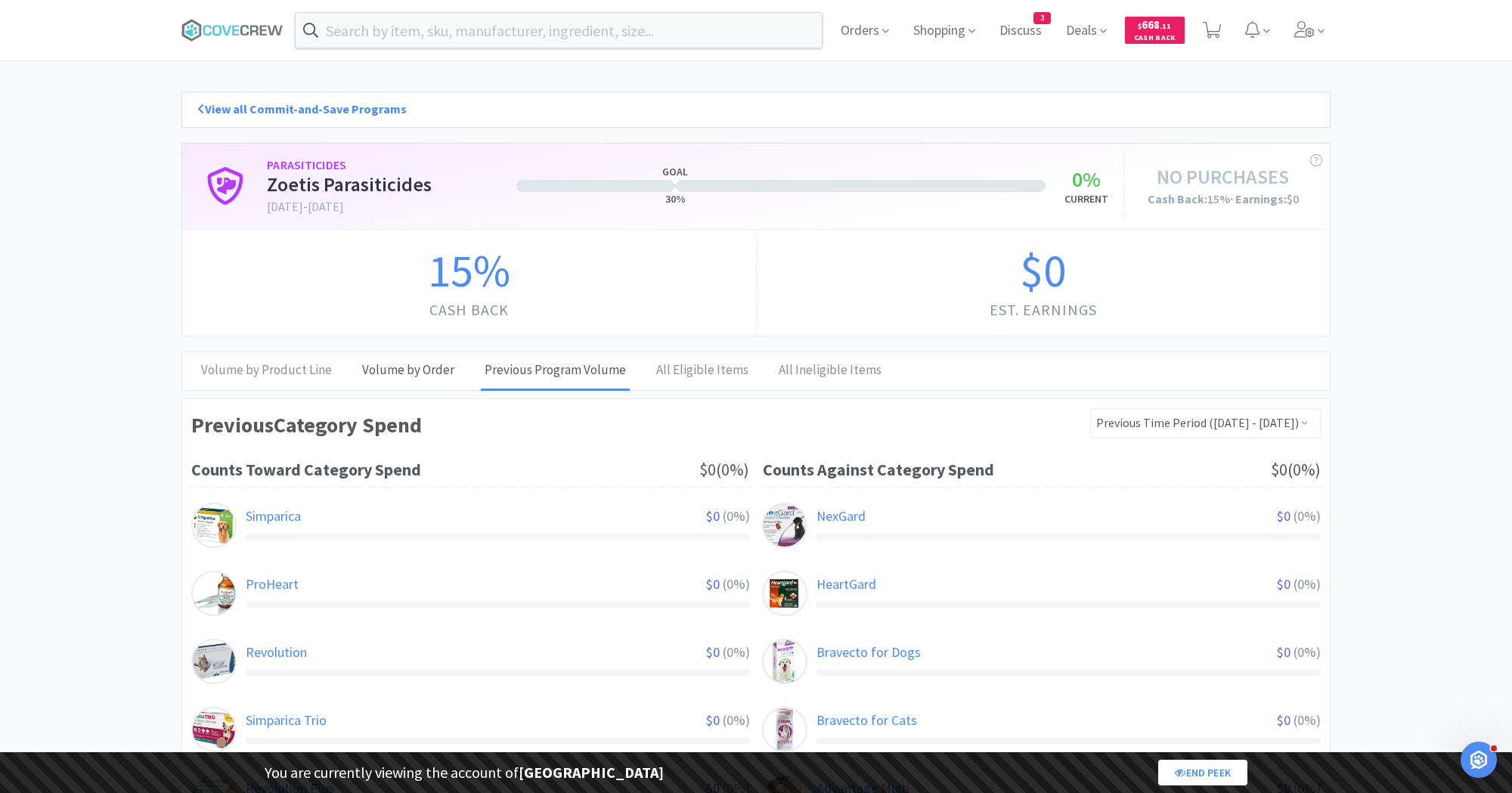
click at [416, 369] on div "Volume by Order" at bounding box center [408, 371] width 100 height 38
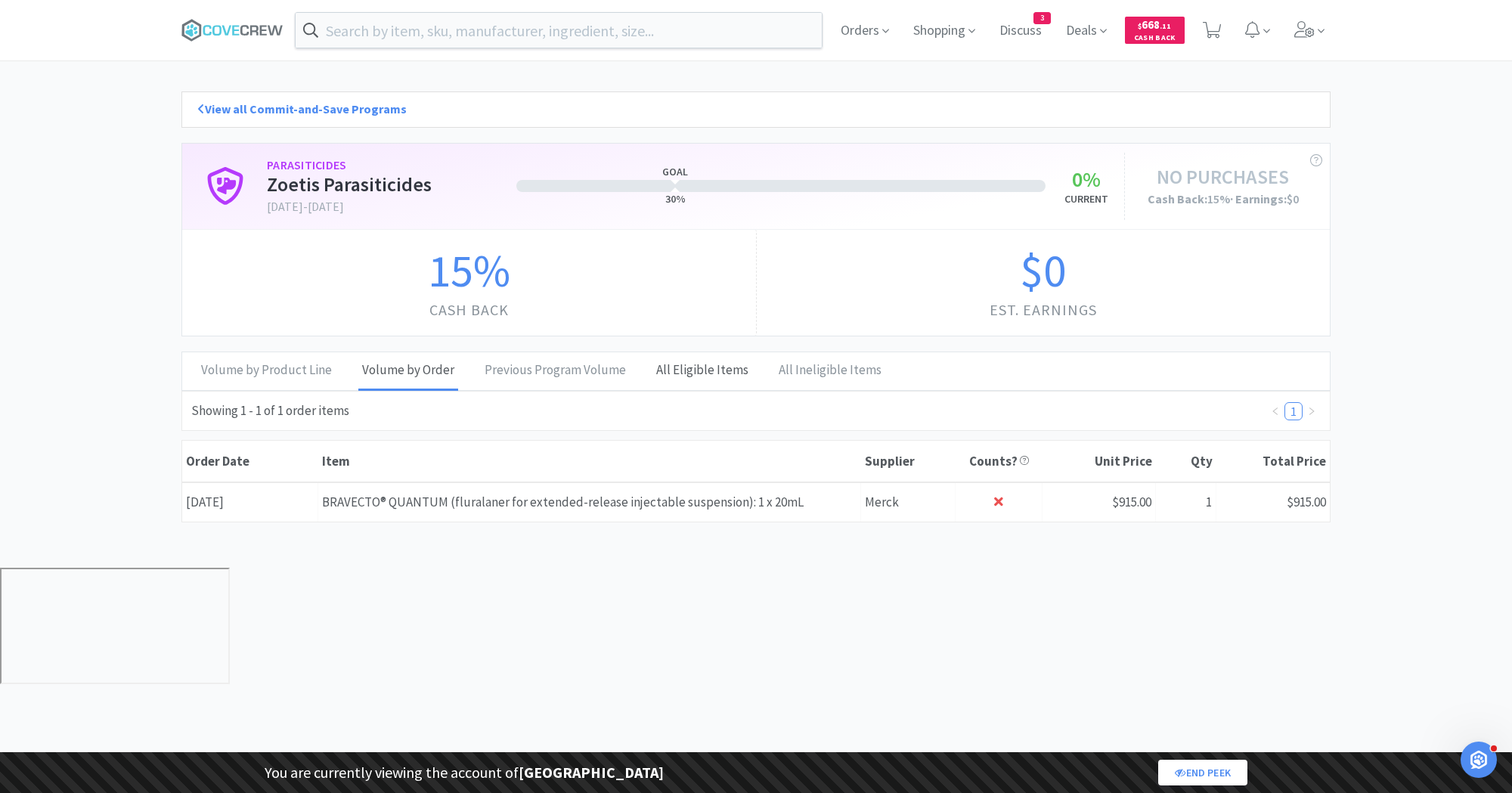
click at [682, 368] on div "All Eligible Items" at bounding box center [702, 371] width 100 height 38
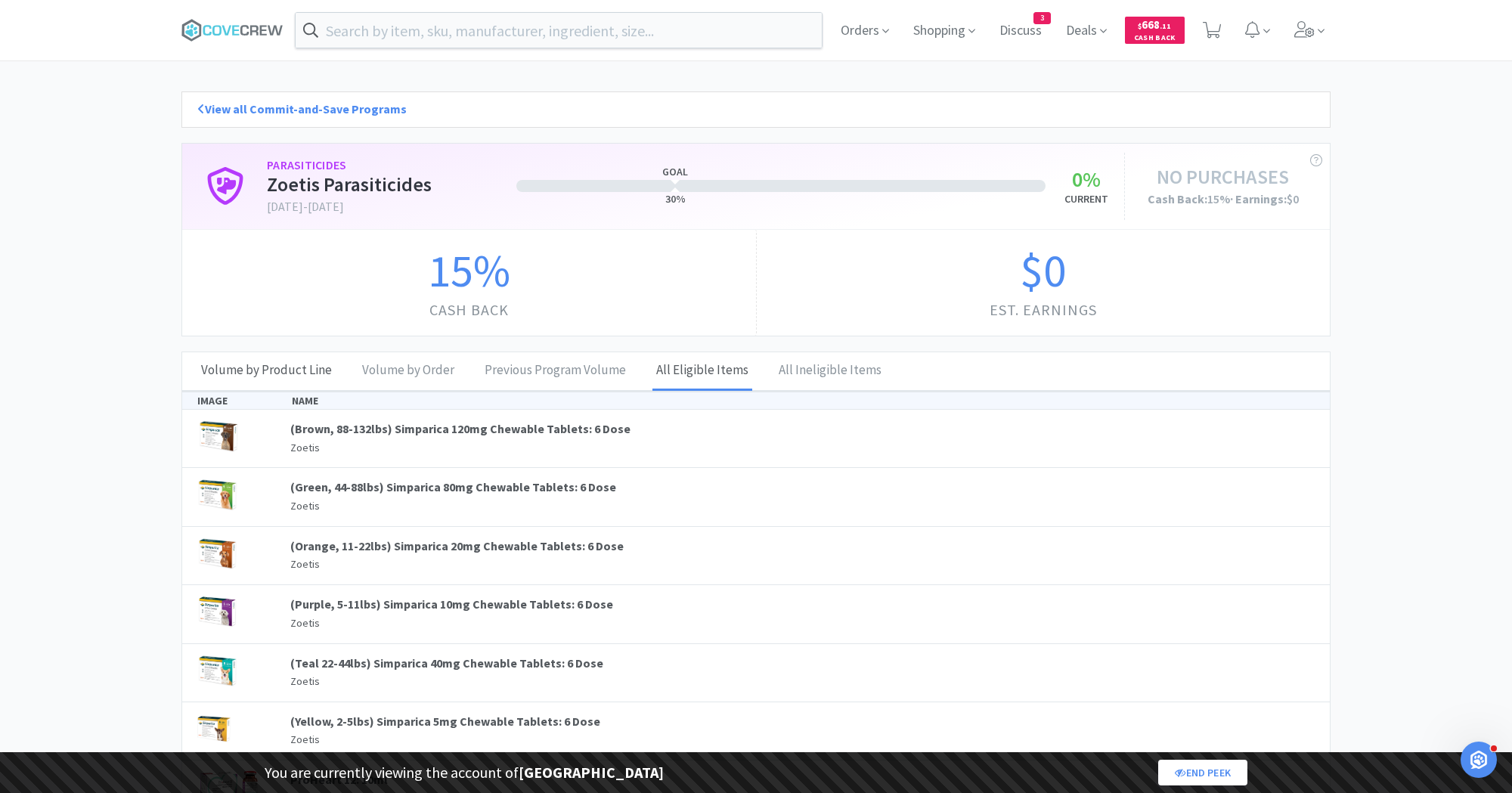
click at [272, 385] on div "Volume by Product Line" at bounding box center [266, 371] width 138 height 38
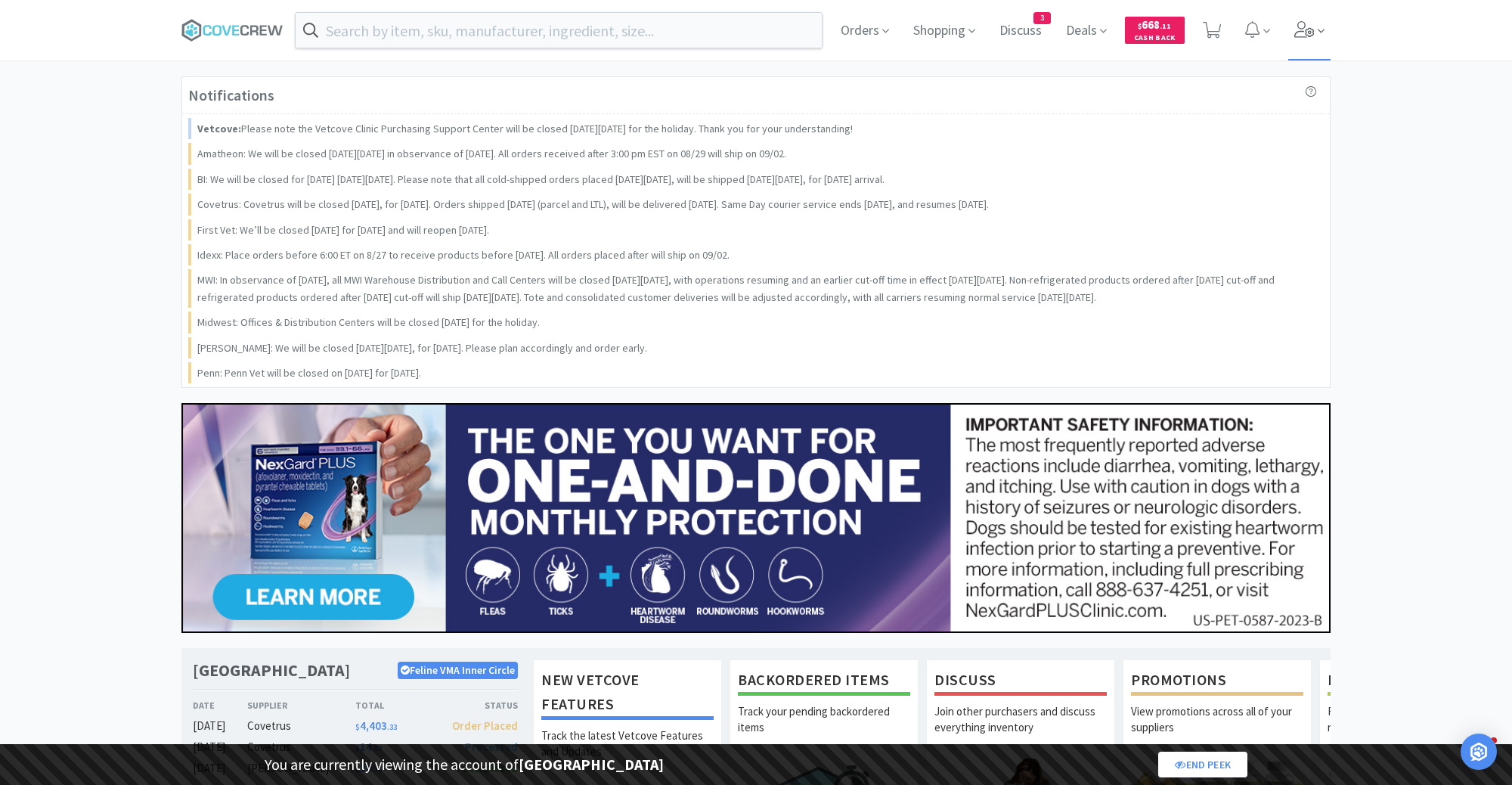
click at [1311, 24] on icon at bounding box center [1305, 30] width 21 height 16
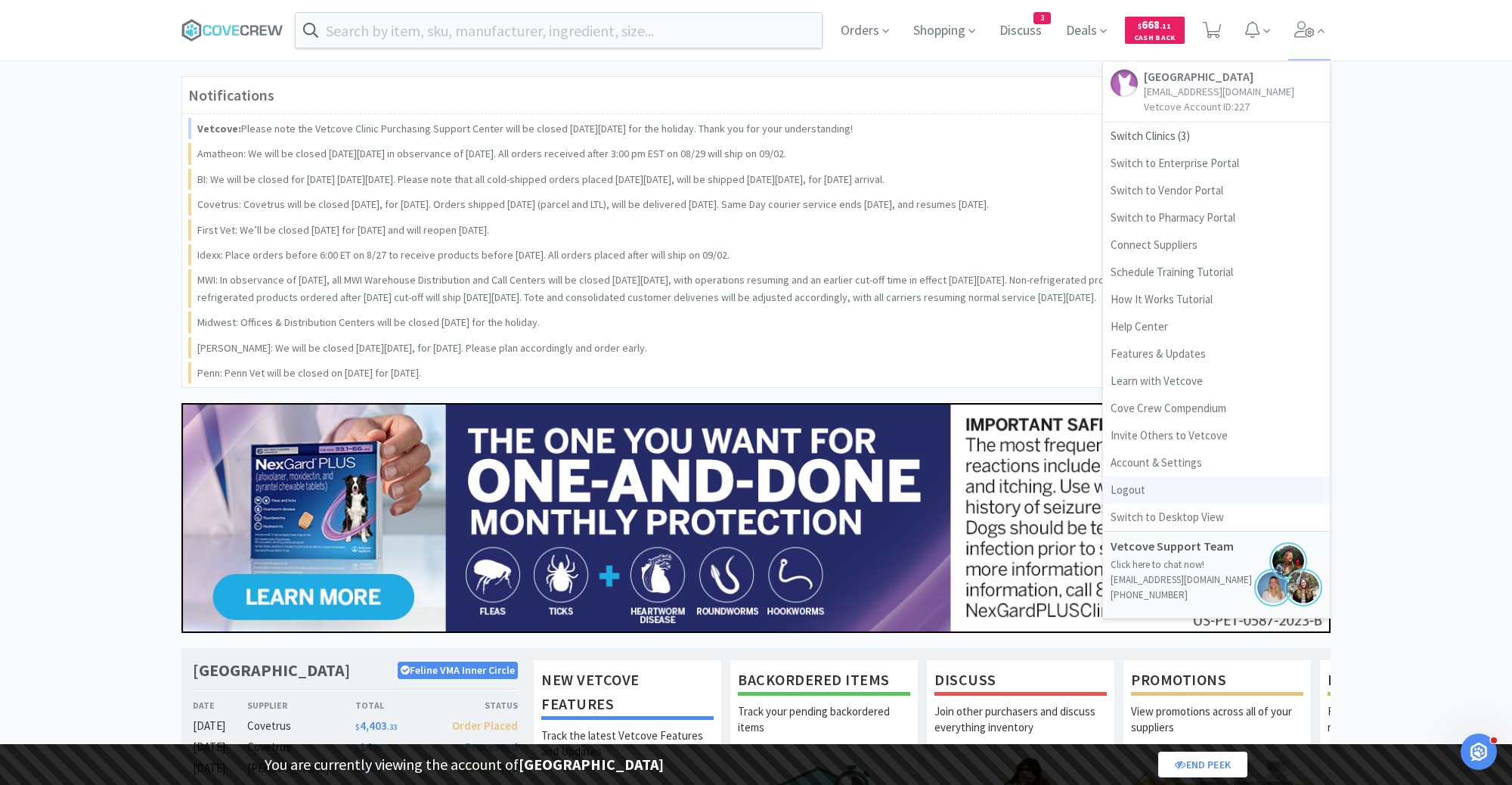
click at [1133, 493] on link "Logout" at bounding box center [1216, 489] width 227 height 27
